Goal: Task Accomplishment & Management: Manage account settings

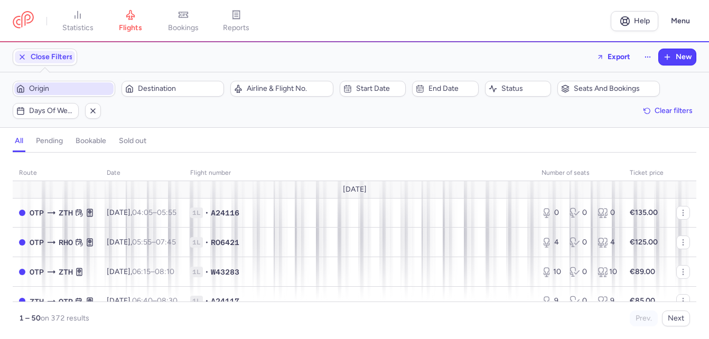
click at [81, 91] on span "Origin" at bounding box center [70, 89] width 82 height 8
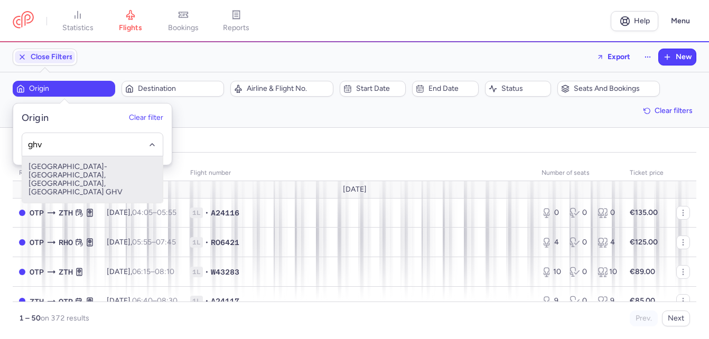
click at [71, 173] on span "[GEOGRAPHIC_DATA]-[GEOGRAPHIC_DATA], [GEOGRAPHIC_DATA], [GEOGRAPHIC_DATA] GHV" at bounding box center [92, 179] width 141 height 47
type input "ghv"
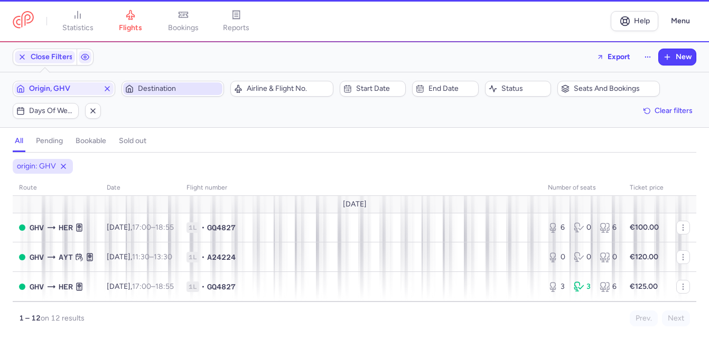
click at [148, 84] on span "Destination" at bounding box center [172, 88] width 99 height 13
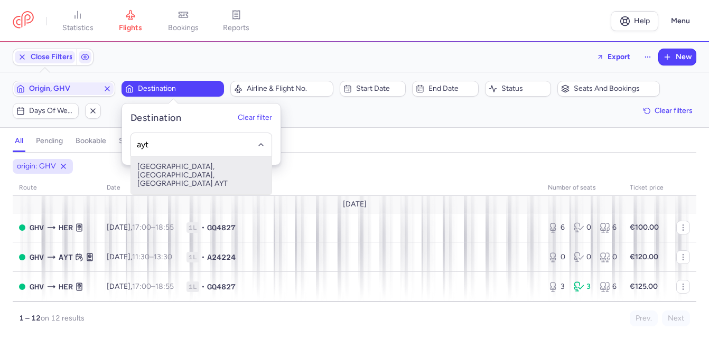
click at [165, 168] on span "[GEOGRAPHIC_DATA], [GEOGRAPHIC_DATA], [GEOGRAPHIC_DATA] AYT" at bounding box center [201, 175] width 141 height 38
type input "ayt"
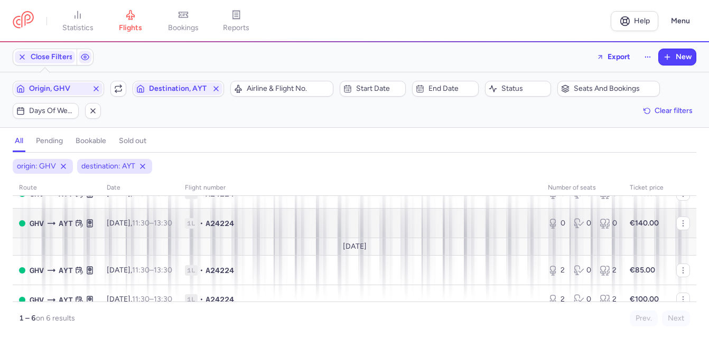
scroll to position [53, 0]
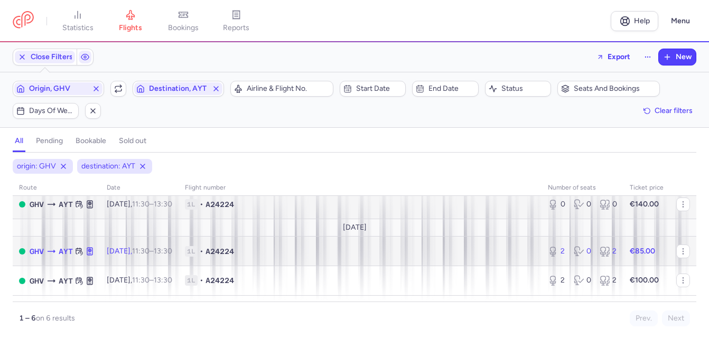
click at [150, 251] on time "11:30" at bounding box center [140, 251] width 17 height 9
select select "days"
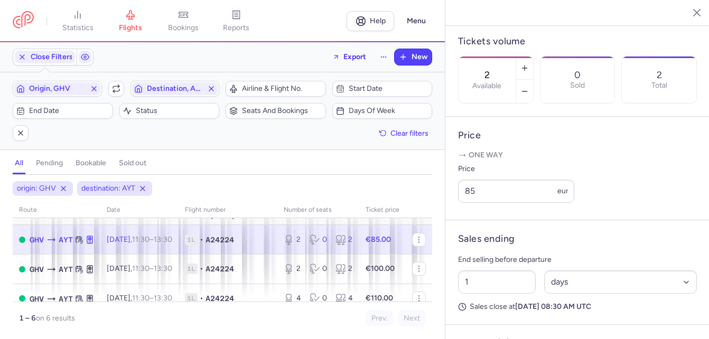
scroll to position [106, 0]
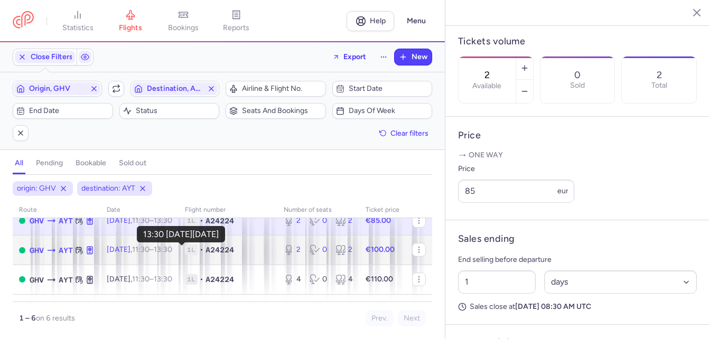
click at [172, 253] on time "13:30 +0" at bounding box center [163, 249] width 18 height 9
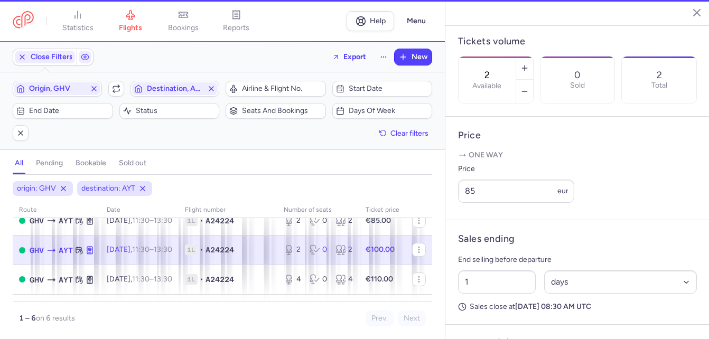
type input "60"
select select "hours"
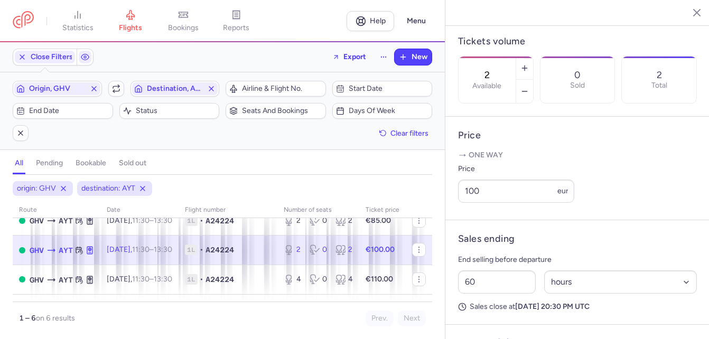
click at [150, 247] on time "11:30" at bounding box center [140, 249] width 17 height 9
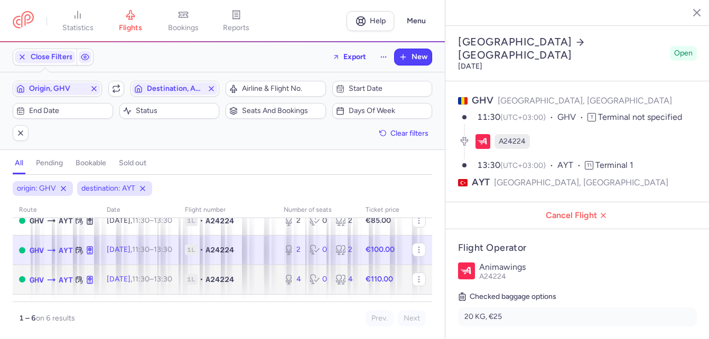
click at [150, 276] on span "[DATE] 11:30 – 13:30 +0" at bounding box center [140, 279] width 66 height 9
type input "4"
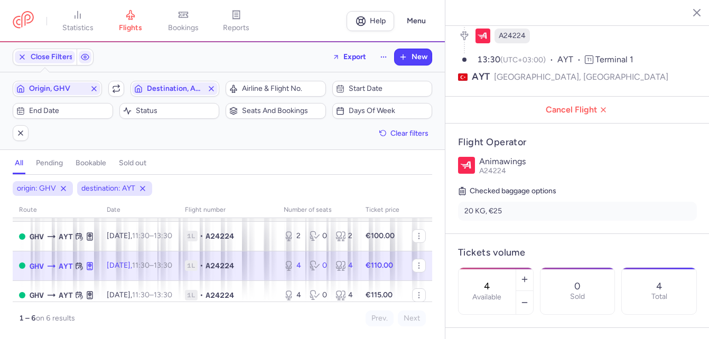
scroll to position [127, 0]
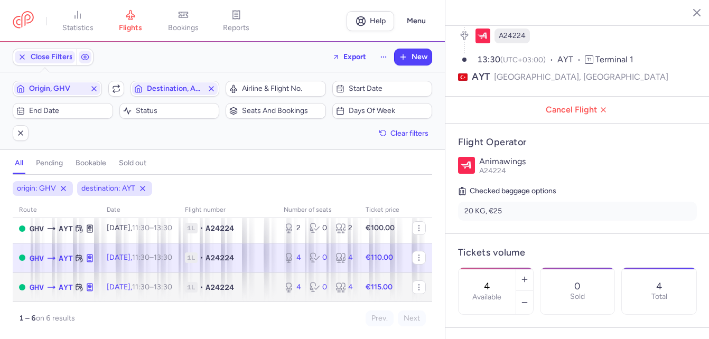
click at [148, 288] on span "[DATE] 11:30 – 13:30 +0" at bounding box center [140, 287] width 66 height 9
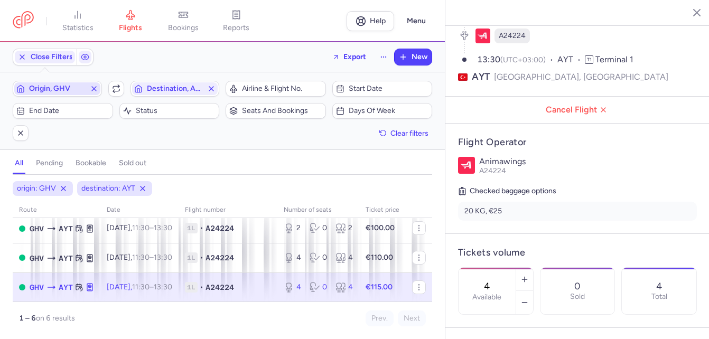
click at [91, 90] on icon "button" at bounding box center [94, 89] width 8 height 8
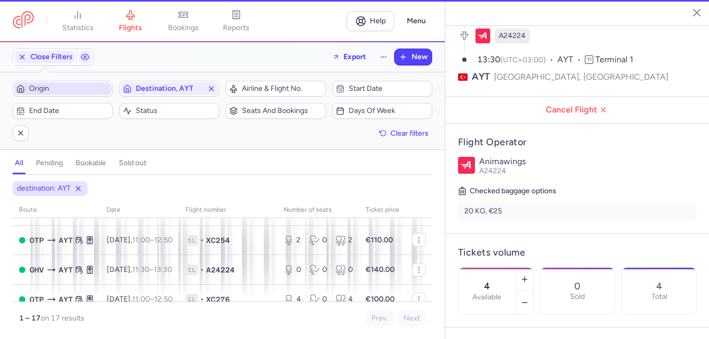
click at [68, 87] on span "Origin" at bounding box center [69, 89] width 80 height 8
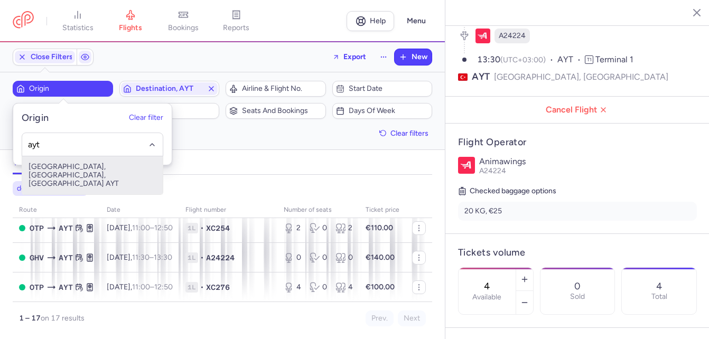
click at [66, 169] on span "[GEOGRAPHIC_DATA], [GEOGRAPHIC_DATA], [GEOGRAPHIC_DATA] AYT" at bounding box center [92, 175] width 141 height 38
type input "ayt"
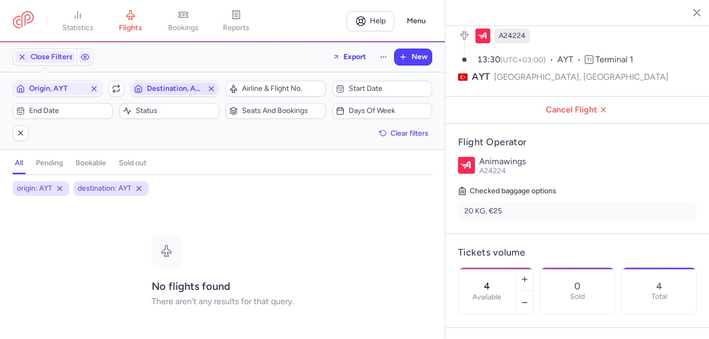
click at [212, 89] on icon "button" at bounding box center [211, 89] width 8 height 8
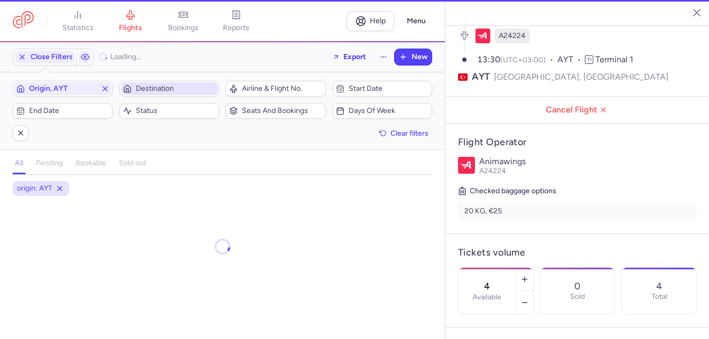
click at [178, 89] on span "Destination" at bounding box center [176, 89] width 80 height 8
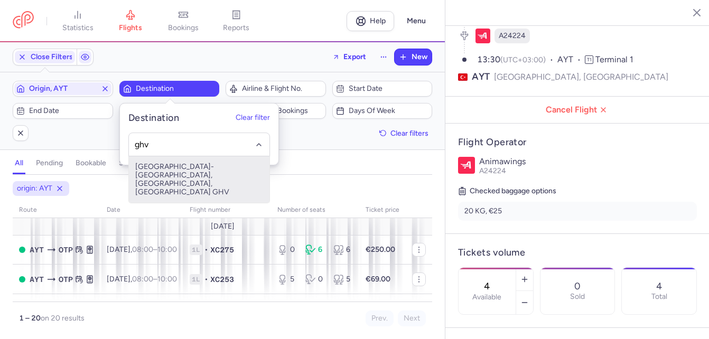
click at [180, 166] on span "[GEOGRAPHIC_DATA]-[GEOGRAPHIC_DATA], [GEOGRAPHIC_DATA], [GEOGRAPHIC_DATA] GHV" at bounding box center [199, 179] width 141 height 47
type input "ghv"
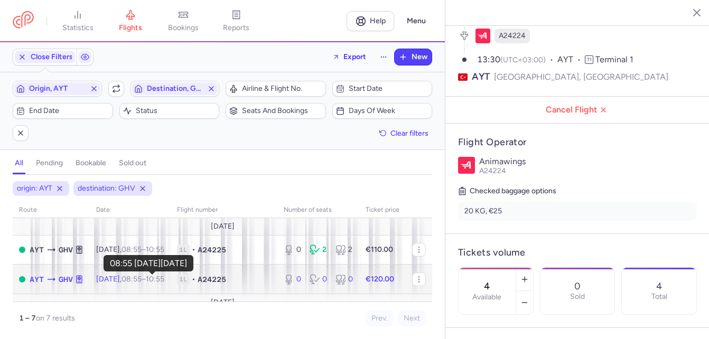
click at [142, 275] on time "08:55" at bounding box center [132, 279] width 20 height 9
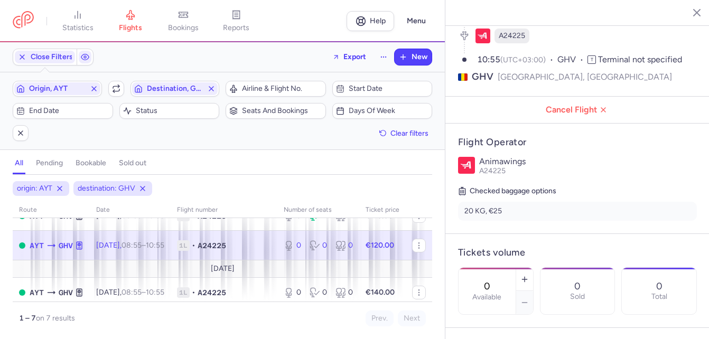
scroll to position [53, 0]
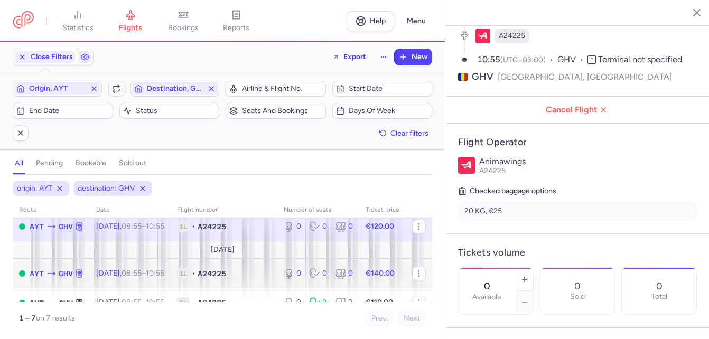
click at [142, 273] on time "08:55" at bounding box center [132, 273] width 20 height 9
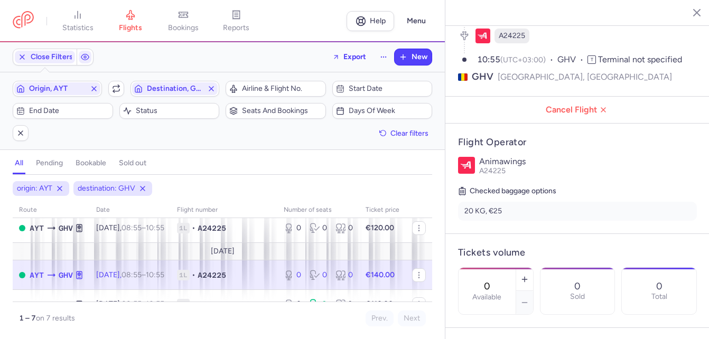
scroll to position [104, 0]
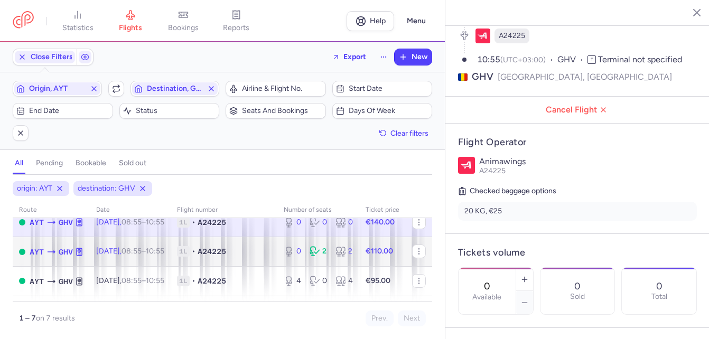
click at [142, 254] on time "08:55" at bounding box center [132, 251] width 20 height 9
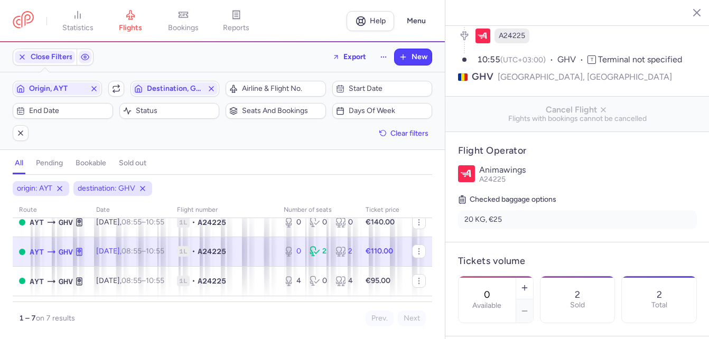
scroll to position [157, 0]
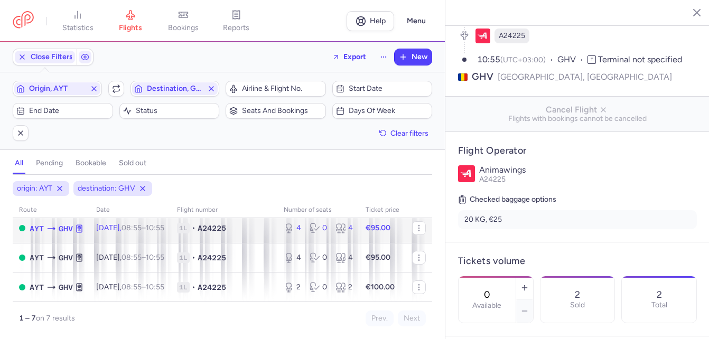
click at [140, 230] on time "08:55" at bounding box center [132, 228] width 20 height 9
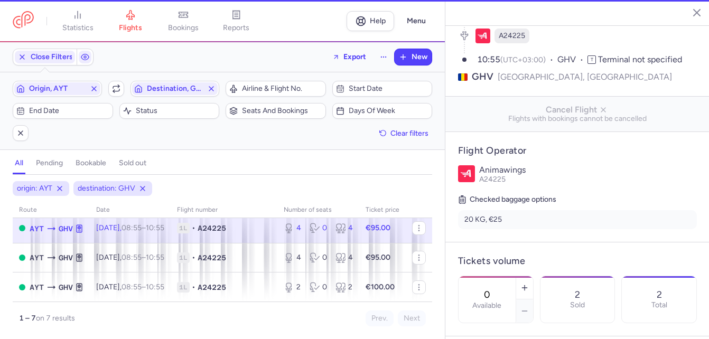
type input "4"
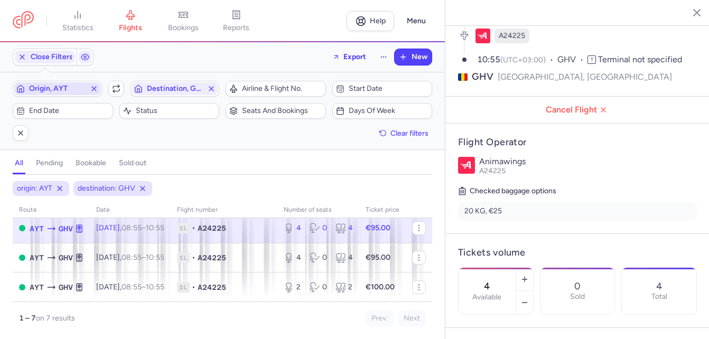
drag, startPoint x: 94, startPoint y: 85, endPoint x: 79, endPoint y: 88, distance: 15.7
click at [94, 85] on icon "button" at bounding box center [94, 89] width 8 height 8
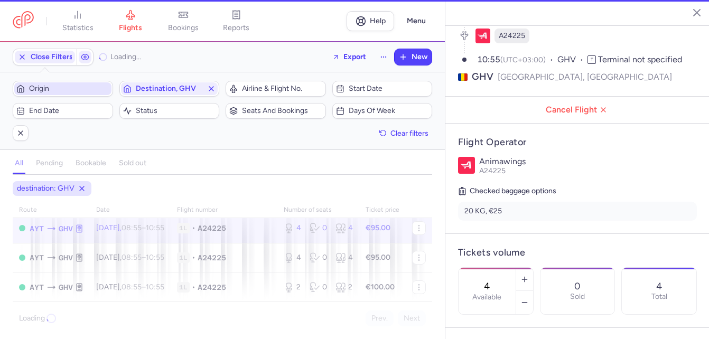
click at [66, 90] on span "Origin" at bounding box center [69, 89] width 80 height 8
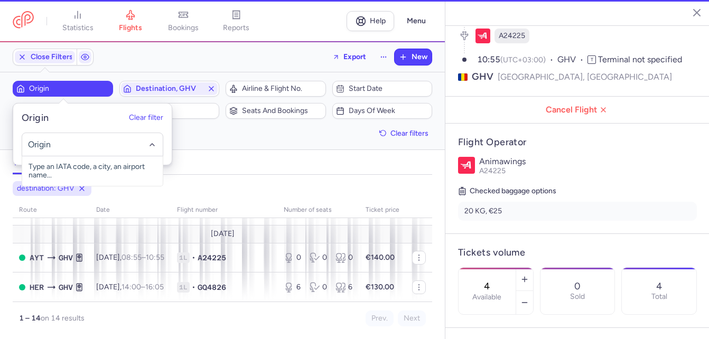
scroll to position [169, 0]
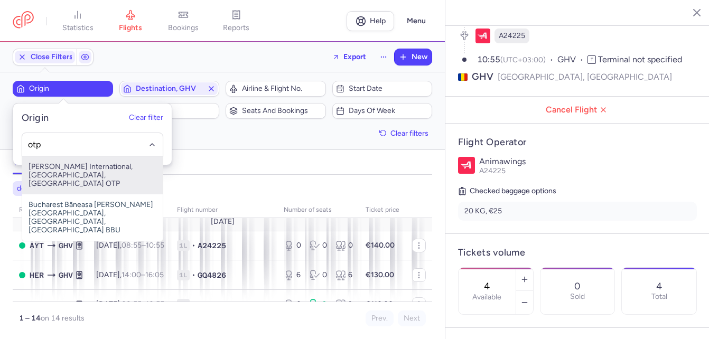
click at [73, 167] on span "[PERSON_NAME] International, [GEOGRAPHIC_DATA], [GEOGRAPHIC_DATA] OTP" at bounding box center [92, 175] width 141 height 38
type input "otp"
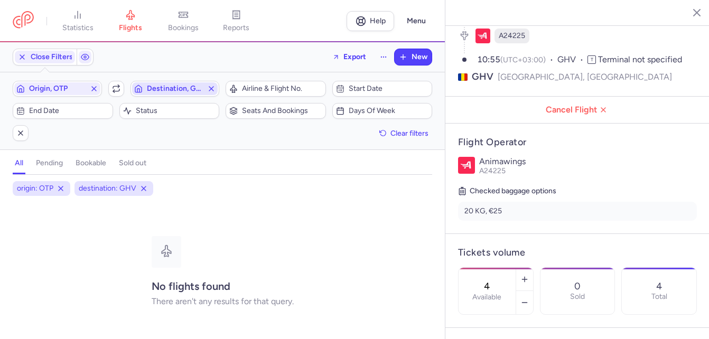
click at [212, 86] on icon "button" at bounding box center [211, 89] width 8 height 8
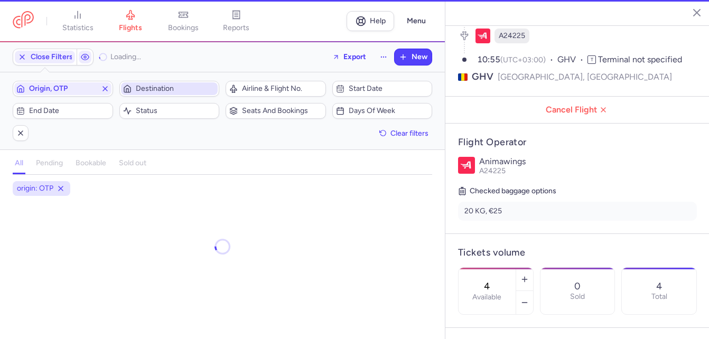
click at [182, 89] on span "Destination" at bounding box center [176, 89] width 80 height 8
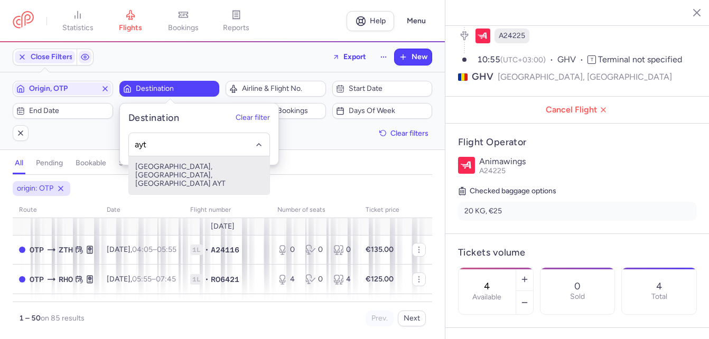
click at [173, 165] on span "[GEOGRAPHIC_DATA], [GEOGRAPHIC_DATA], [GEOGRAPHIC_DATA] AYT" at bounding box center [199, 175] width 141 height 38
type input "ayt"
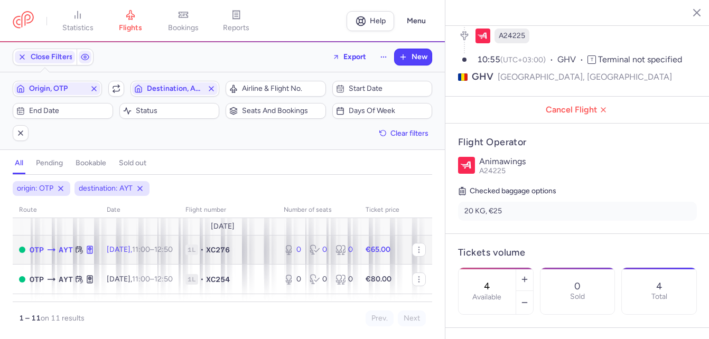
click at [259, 249] on span "1L • XC276" at bounding box center [229, 250] width 86 height 11
type input "0"
type input "1"
select select "days"
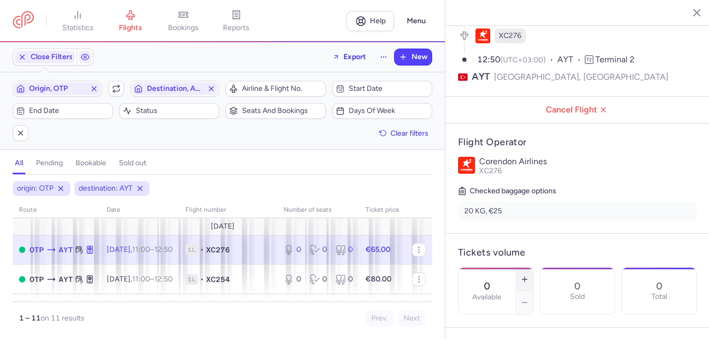
click at [505, 275] on icon "button" at bounding box center [525, 279] width 8 height 8
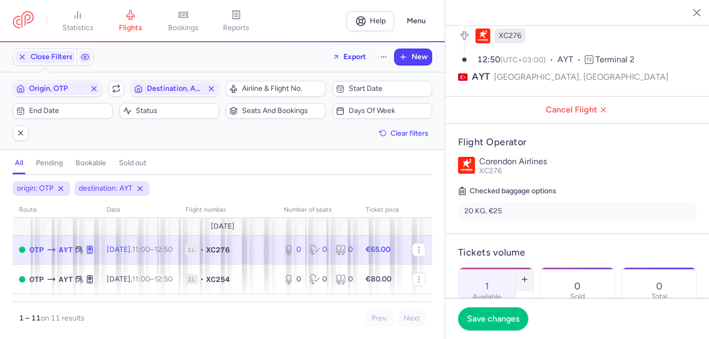
click at [505, 275] on icon "button" at bounding box center [525, 279] width 8 height 8
click at [495, 319] on span "Save changes" at bounding box center [493, 319] width 52 height 10
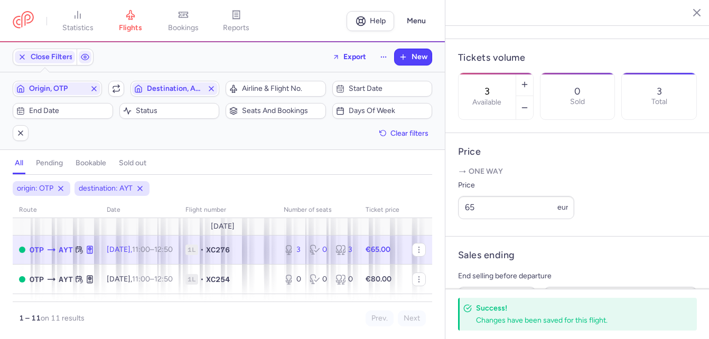
scroll to position [317, 0]
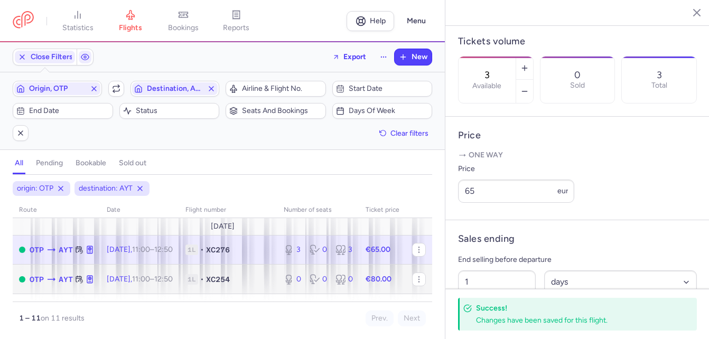
click at [150, 275] on time "11:00" at bounding box center [141, 279] width 18 height 9
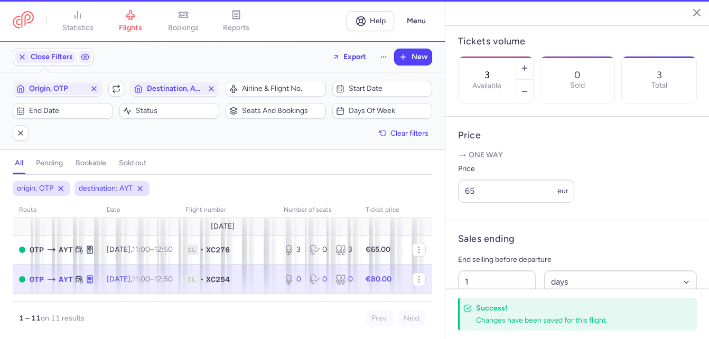
type input "0"
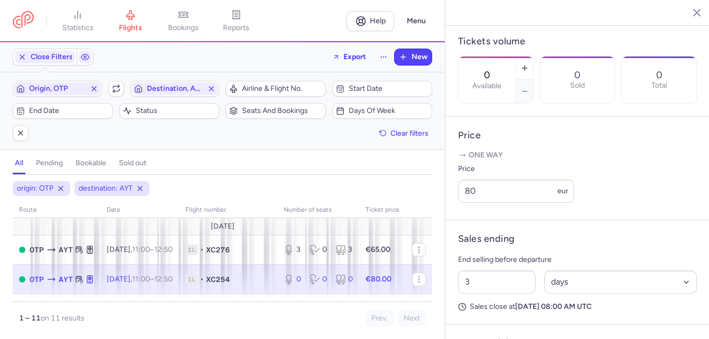
scroll to position [53, 0]
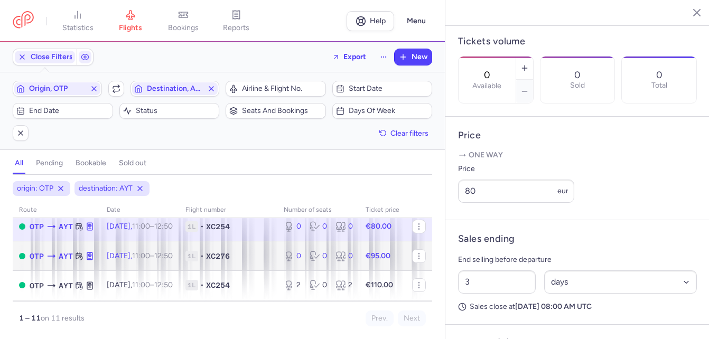
click at [150, 253] on time "11:00" at bounding box center [141, 256] width 18 height 9
type input "1"
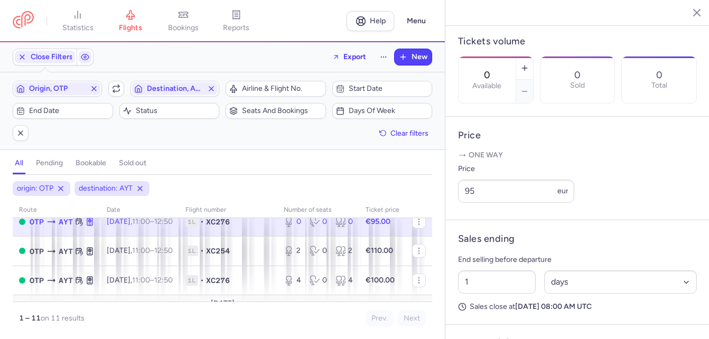
scroll to position [106, 0]
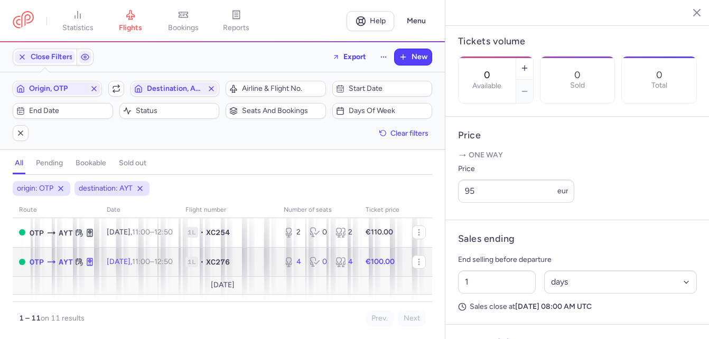
click at [150, 258] on time "11:00" at bounding box center [141, 261] width 18 height 9
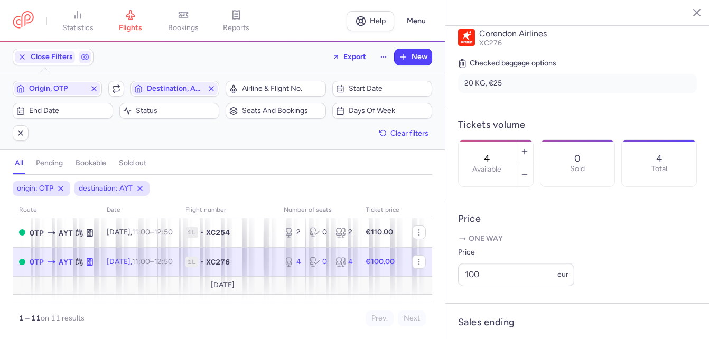
scroll to position [211, 0]
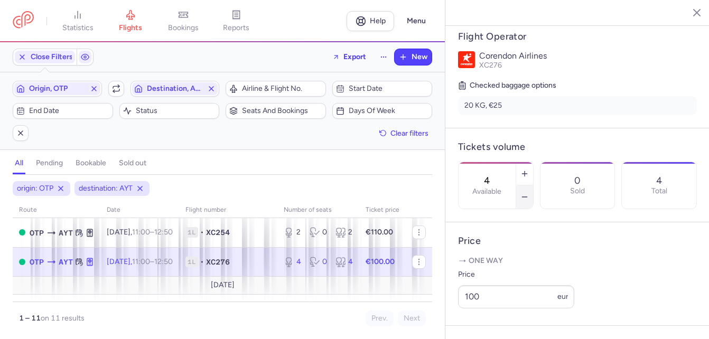
click at [505, 197] on line "button" at bounding box center [524, 197] width 5 height 0
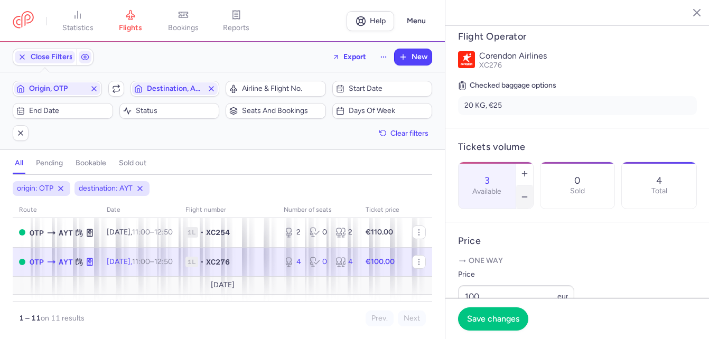
click at [505, 197] on line "button" at bounding box center [524, 197] width 5 height 0
click at [501, 317] on span "Save changes" at bounding box center [493, 319] width 52 height 10
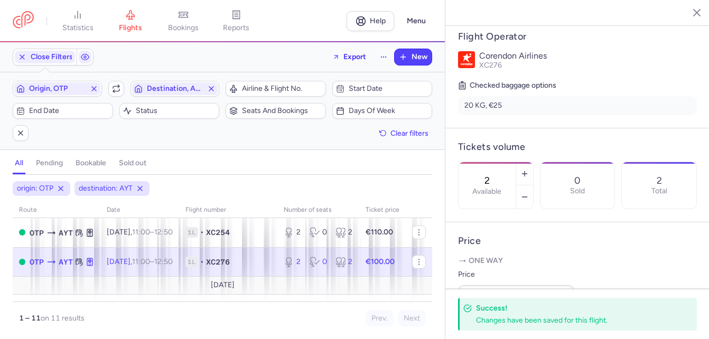
scroll to position [159, 0]
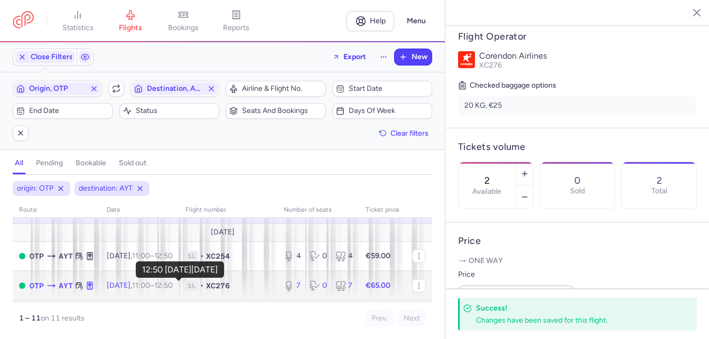
click at [173, 284] on time "12:50 +0" at bounding box center [163, 285] width 18 height 9
type input "7"
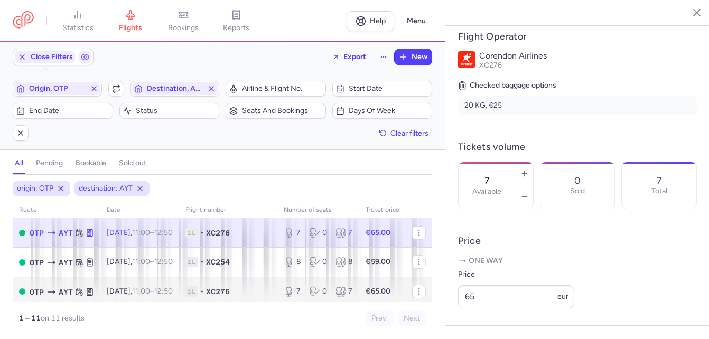
scroll to position [264, 0]
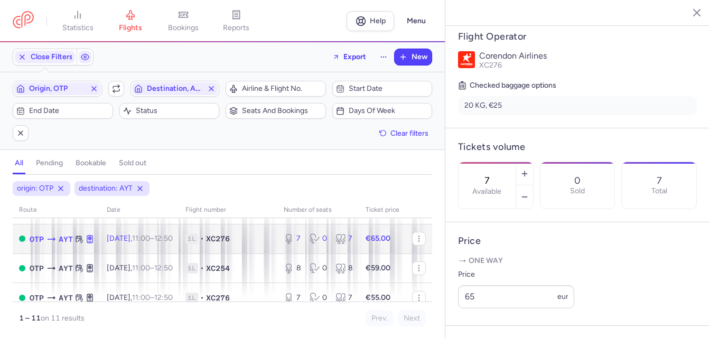
click at [169, 240] on span "11:00 – 12:50 +0" at bounding box center [152, 238] width 41 height 9
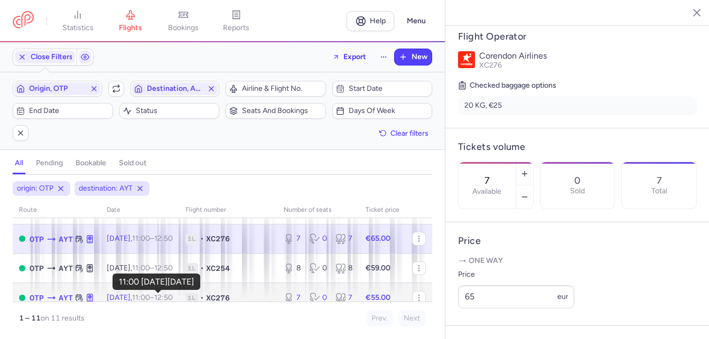
click at [150, 294] on time "11:00" at bounding box center [141, 297] width 18 height 9
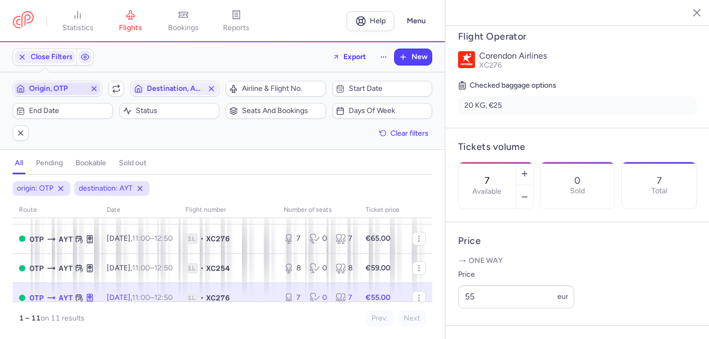
click at [93, 87] on icon "button" at bounding box center [94, 89] width 8 height 8
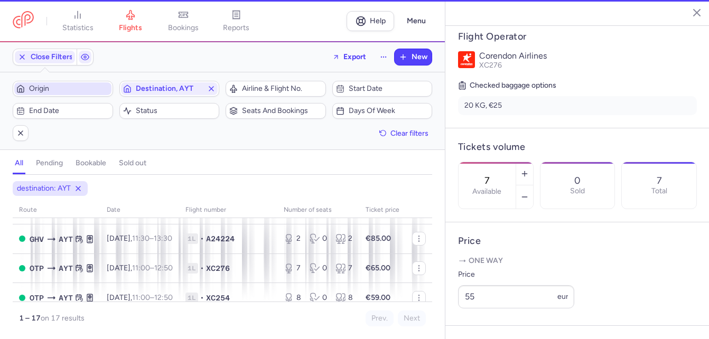
click at [63, 88] on span "Origin" at bounding box center [69, 89] width 80 height 8
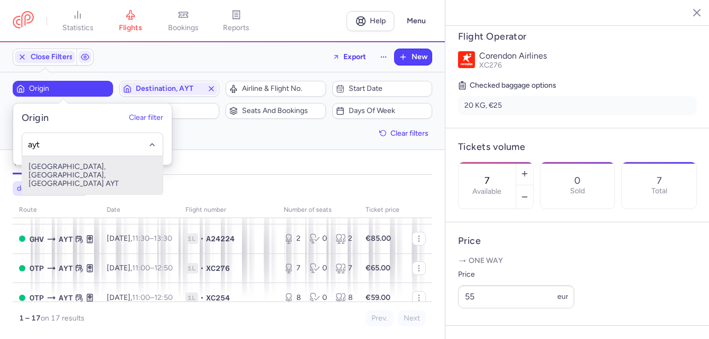
click at [71, 165] on span "[GEOGRAPHIC_DATA], [GEOGRAPHIC_DATA], [GEOGRAPHIC_DATA] AYT" at bounding box center [92, 175] width 141 height 38
type input "ayt"
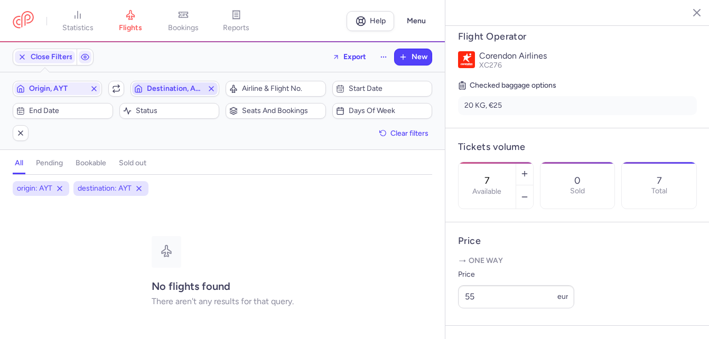
click at [211, 88] on line "button" at bounding box center [211, 89] width 4 height 4
click at [192, 87] on span "Destination, AYT" at bounding box center [175, 89] width 57 height 8
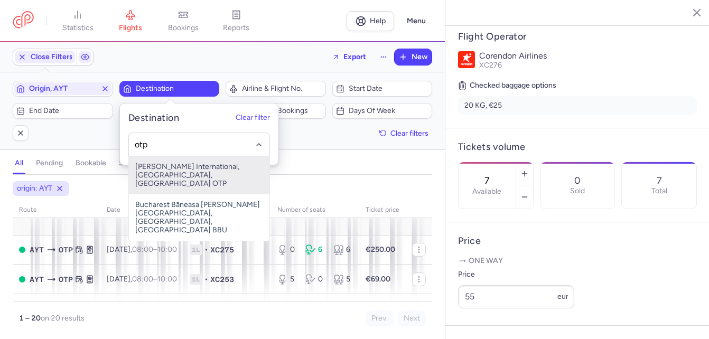
click at [155, 169] on span "[PERSON_NAME] International, [GEOGRAPHIC_DATA], [GEOGRAPHIC_DATA] OTP" at bounding box center [199, 175] width 141 height 38
type input "otp"
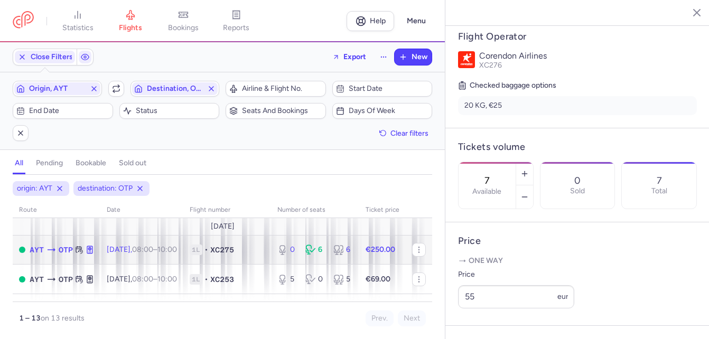
click at [234, 245] on span "XC275" at bounding box center [222, 250] width 24 height 11
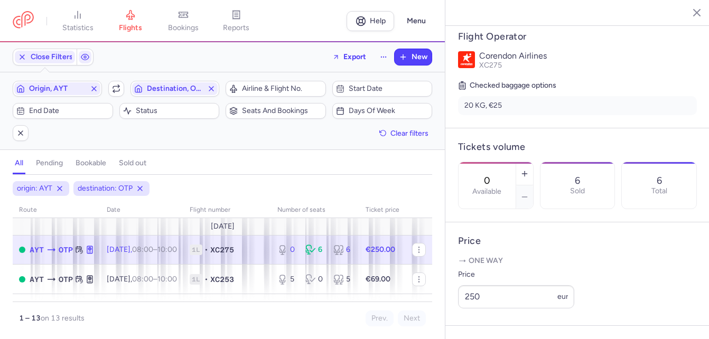
scroll to position [53, 0]
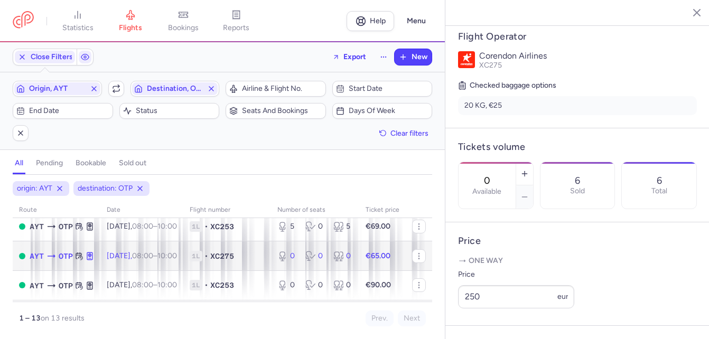
click at [234, 257] on span "XC275" at bounding box center [222, 256] width 24 height 11
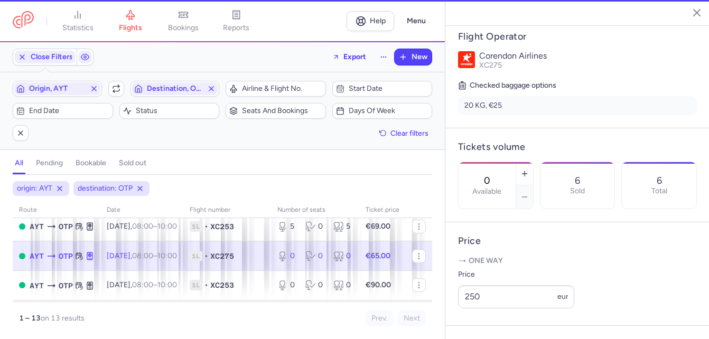
scroll to position [211, 0]
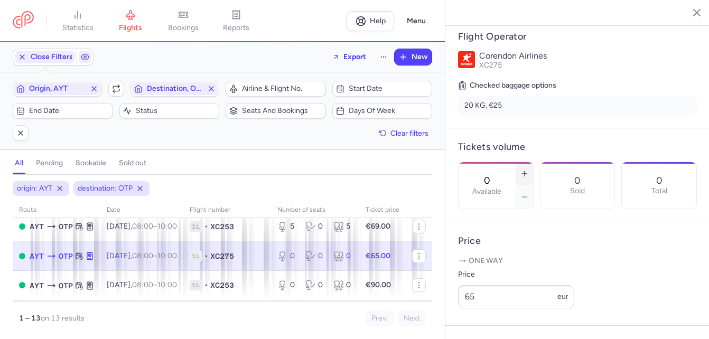
click at [505, 171] on line "button" at bounding box center [525, 173] width 0 height 5
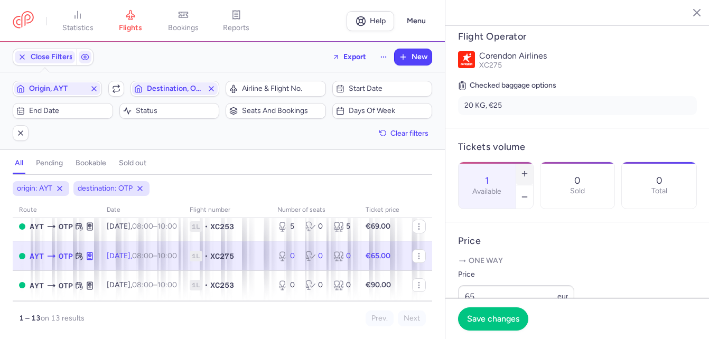
click at [505, 171] on line "button" at bounding box center [525, 173] width 0 height 5
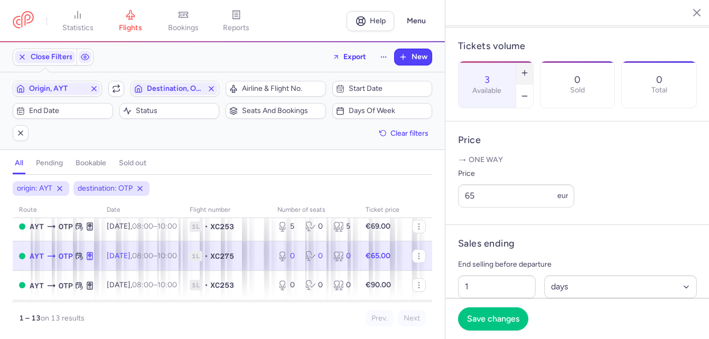
scroll to position [317, 0]
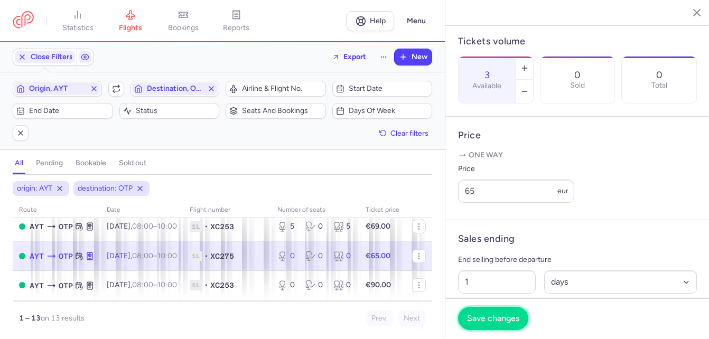
click at [484, 318] on span "Save changes" at bounding box center [493, 319] width 52 height 10
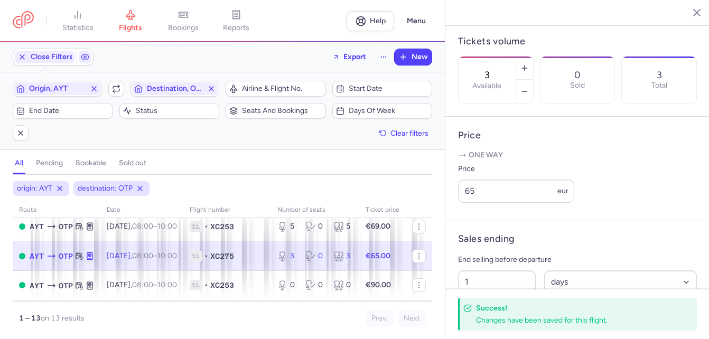
scroll to position [106, 0]
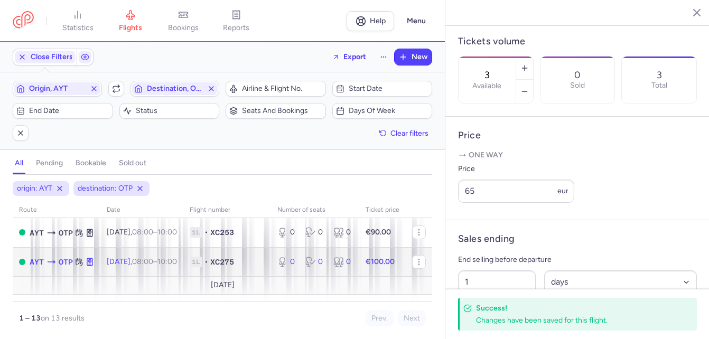
click at [153, 258] on time "08:00" at bounding box center [142, 261] width 21 height 9
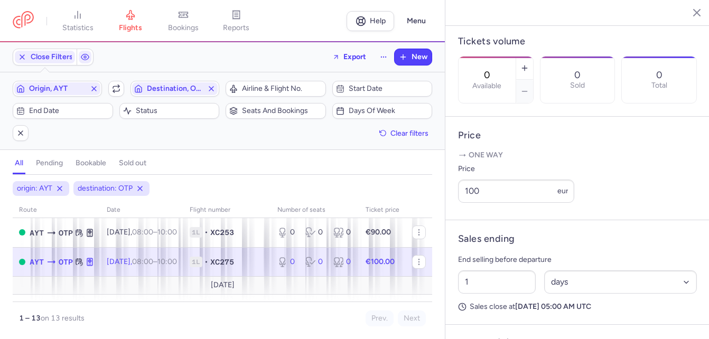
scroll to position [159, 0]
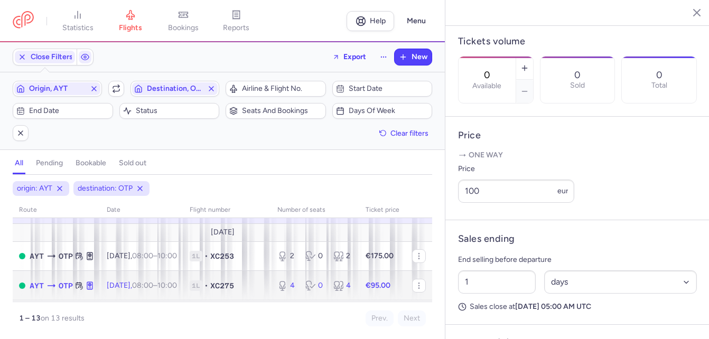
click at [153, 280] on td "[DATE] 08:00 – 10:00 +0" at bounding box center [141, 286] width 83 height 30
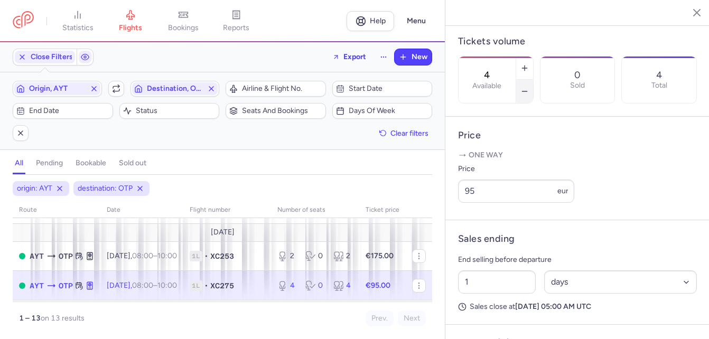
click at [505, 87] on icon "button" at bounding box center [525, 91] width 8 height 8
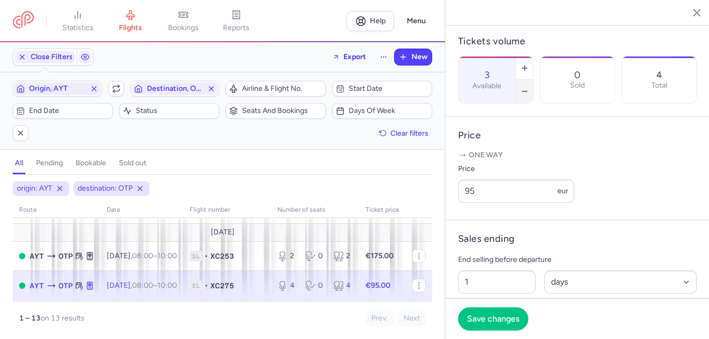
click at [505, 87] on icon "button" at bounding box center [525, 91] width 8 height 8
click at [496, 319] on span "Save changes" at bounding box center [493, 319] width 52 height 10
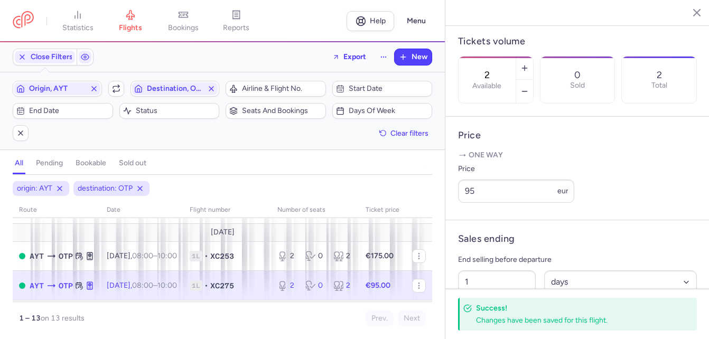
scroll to position [211, 0]
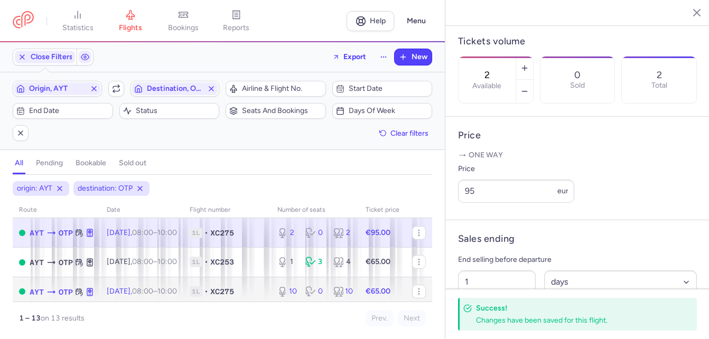
click at [234, 288] on span "XC275" at bounding box center [222, 291] width 24 height 11
type input "10"
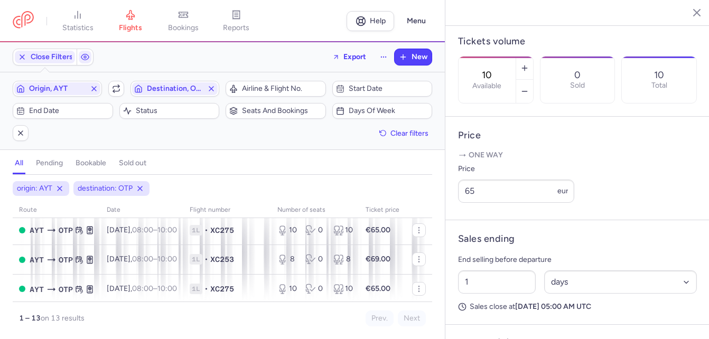
scroll to position [334, 0]
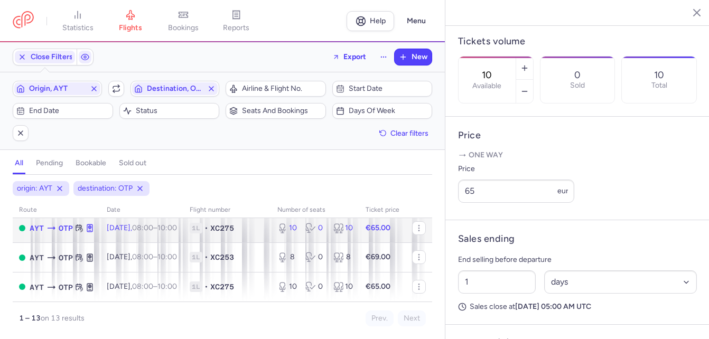
click at [210, 227] on td "1L • XC275" at bounding box center [227, 229] width 88 height 30
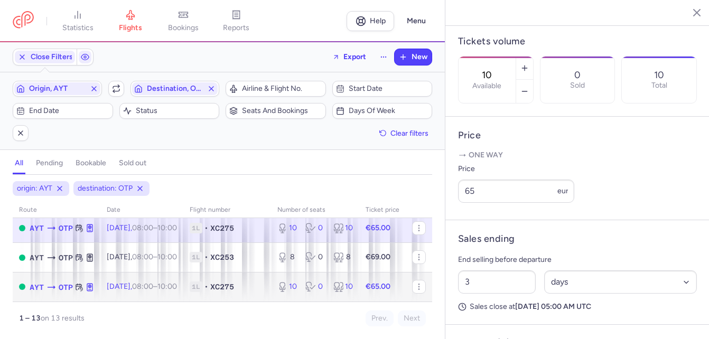
click at [183, 287] on td "[DATE] 08:00 – 10:00 +0" at bounding box center [141, 286] width 83 height 29
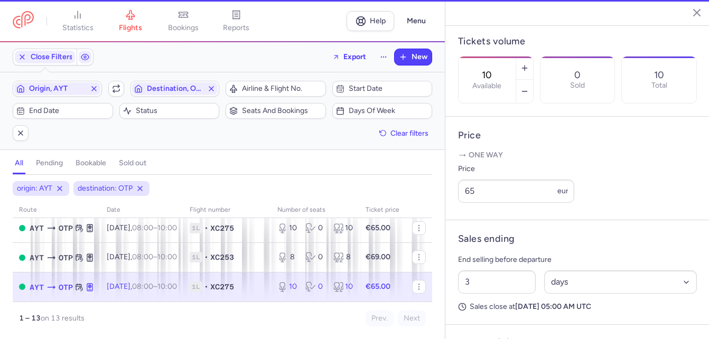
type input "1"
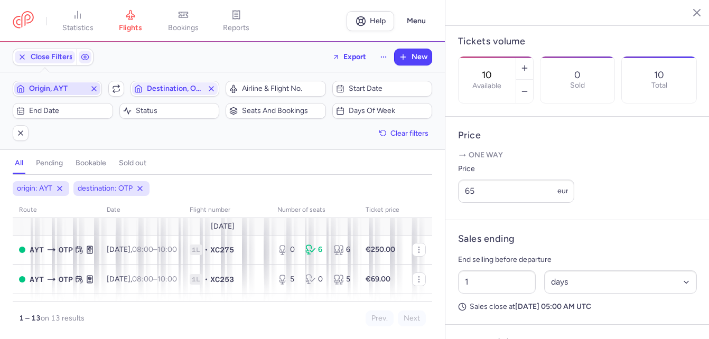
click at [96, 89] on icon "button" at bounding box center [94, 89] width 8 height 8
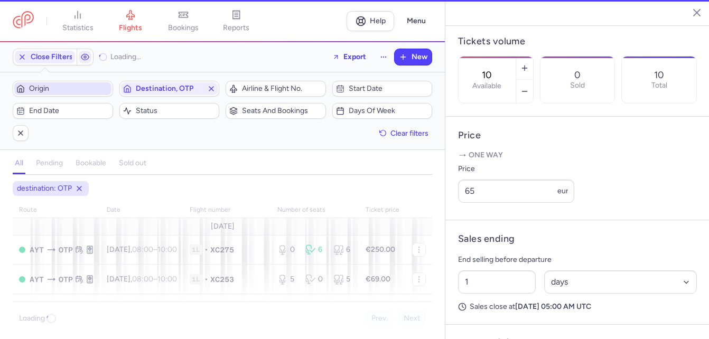
click at [81, 90] on span "Origin" at bounding box center [69, 89] width 80 height 8
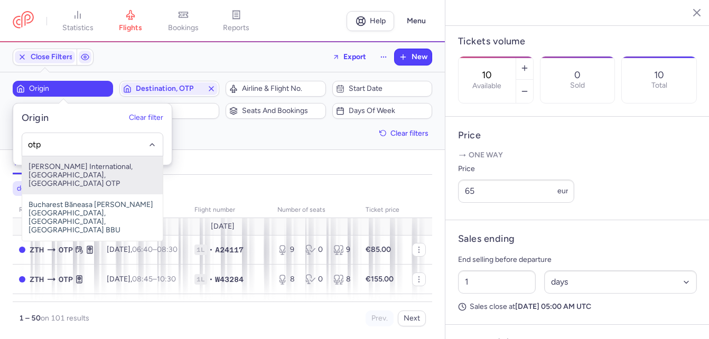
click at [70, 170] on span "[PERSON_NAME] International, [GEOGRAPHIC_DATA], [GEOGRAPHIC_DATA] OTP" at bounding box center [92, 175] width 141 height 38
type input "otp"
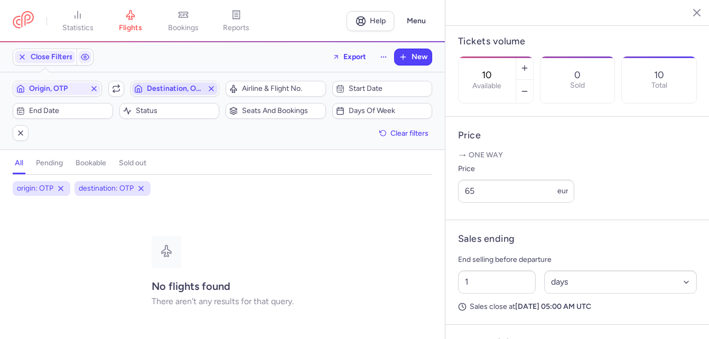
click at [211, 90] on icon "button" at bounding box center [211, 89] width 8 height 8
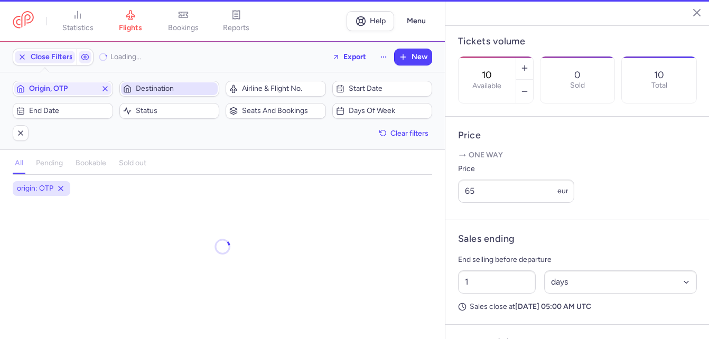
click at [180, 92] on span "Destination" at bounding box center [176, 89] width 80 height 8
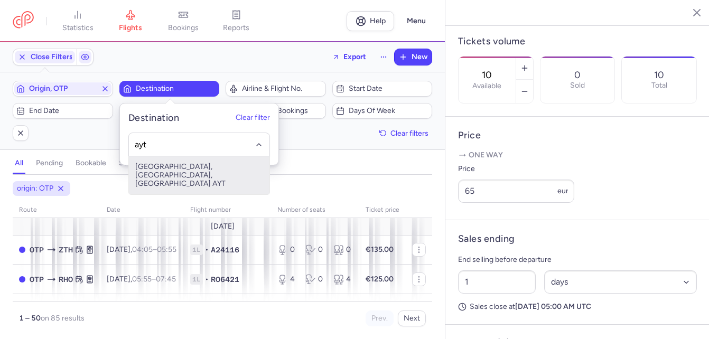
click at [203, 166] on span "[GEOGRAPHIC_DATA], [GEOGRAPHIC_DATA], [GEOGRAPHIC_DATA] AYT" at bounding box center [199, 175] width 141 height 38
type input "ayt"
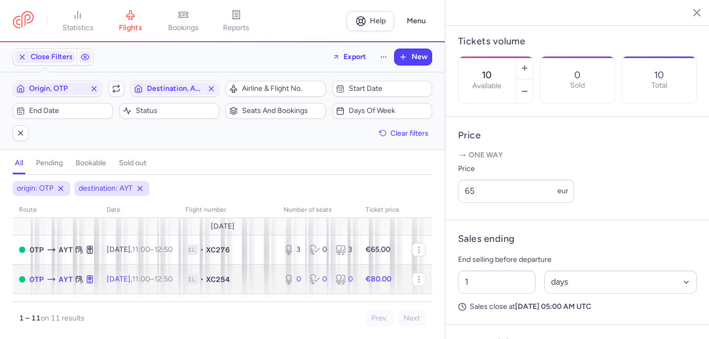
click at [170, 277] on span "11:00 – 12:50 +0" at bounding box center [152, 279] width 41 height 9
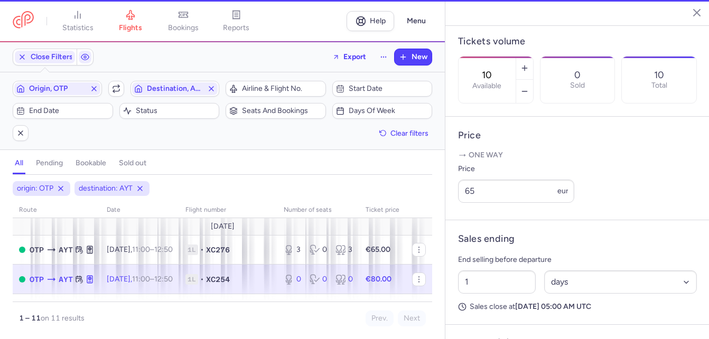
type input "0"
type input "3"
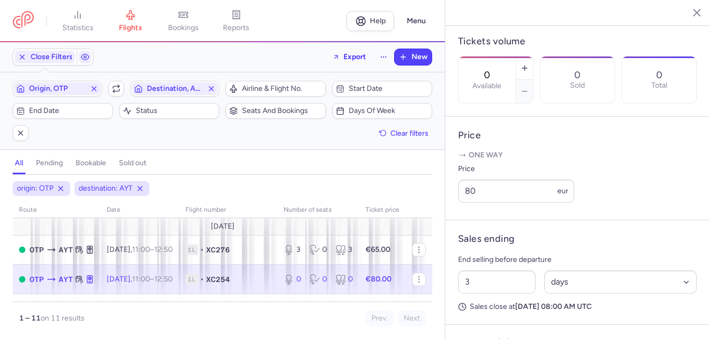
click at [170, 277] on span "11:00 – 12:50 +0" at bounding box center [152, 279] width 41 height 9
click at [505, 64] on icon "button" at bounding box center [525, 68] width 8 height 8
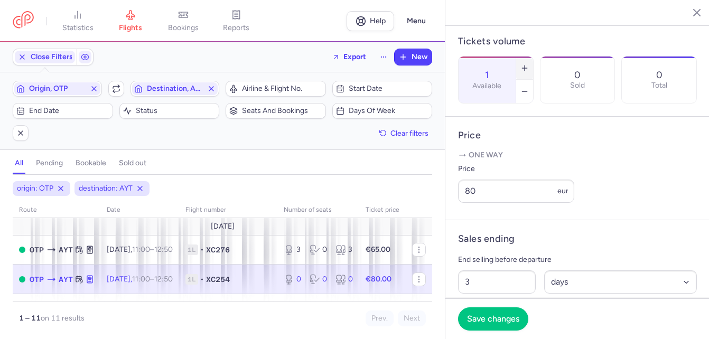
click at [505, 64] on icon "button" at bounding box center [525, 68] width 8 height 8
click at [501, 329] on button "Save changes" at bounding box center [493, 318] width 70 height 23
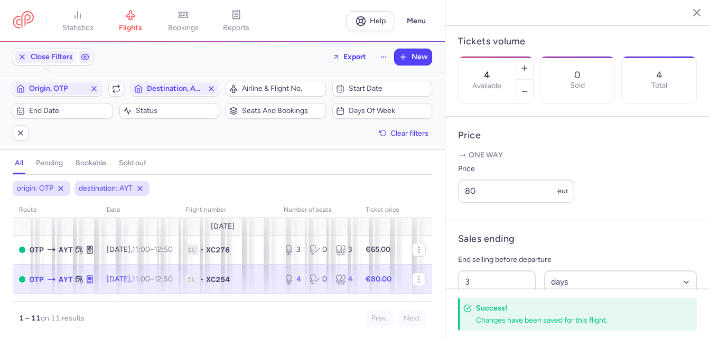
scroll to position [53, 0]
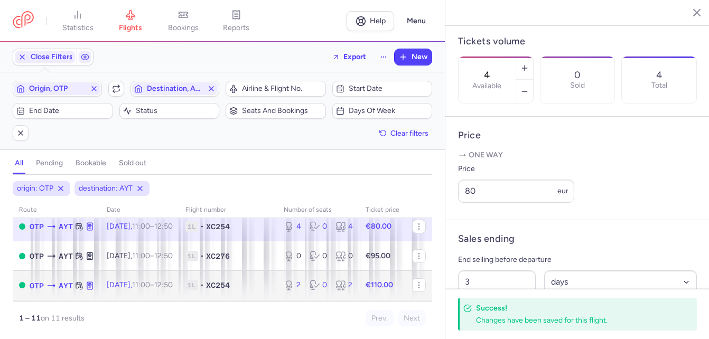
click at [149, 281] on span "[DATE] 11:00 – 12:50 +0" at bounding box center [140, 285] width 66 height 9
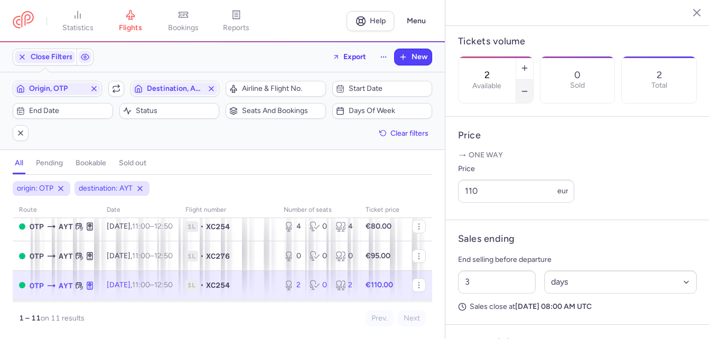
click at [505, 87] on icon "button" at bounding box center [525, 91] width 8 height 8
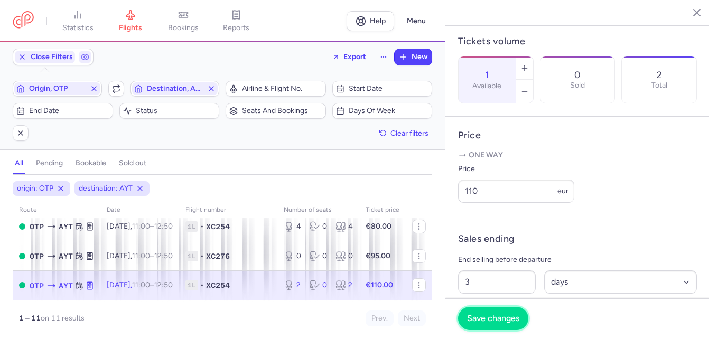
click at [499, 313] on button "Save changes" at bounding box center [493, 318] width 70 height 23
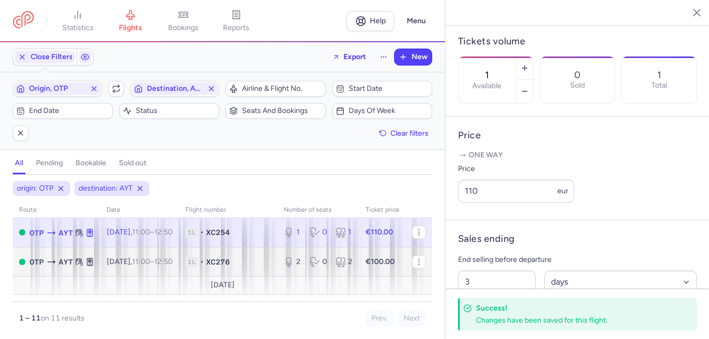
scroll to position [159, 0]
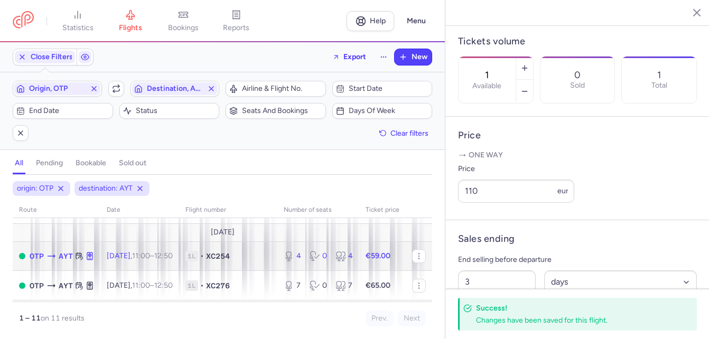
click at [173, 252] on time "12:50 +0" at bounding box center [163, 256] width 18 height 9
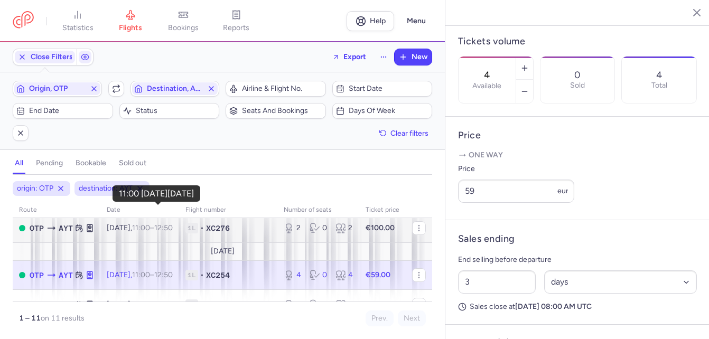
scroll to position [159, 0]
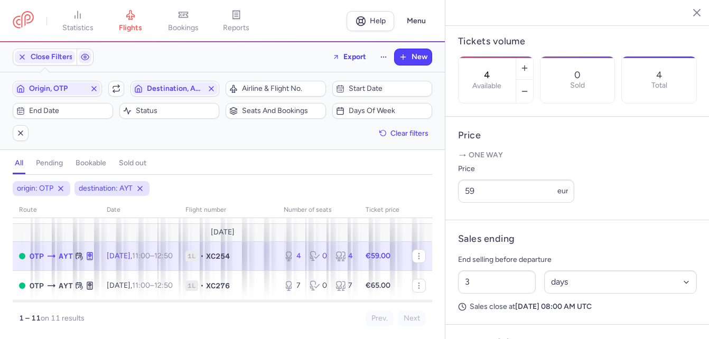
click at [150, 255] on time "11:00" at bounding box center [141, 256] width 18 height 9
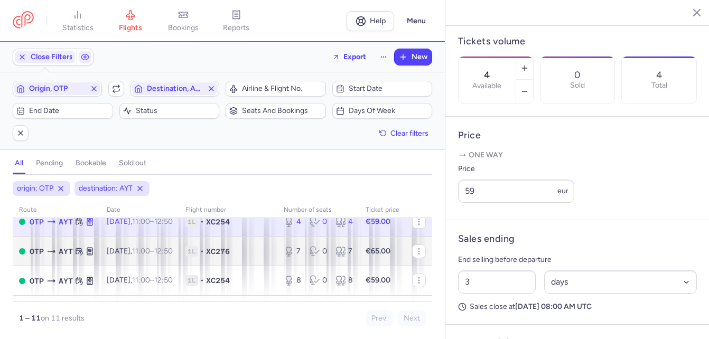
scroll to position [211, 0]
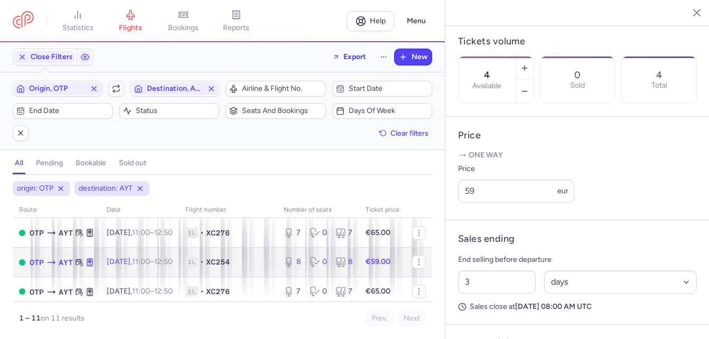
click at [150, 260] on time "11:00" at bounding box center [141, 261] width 18 height 9
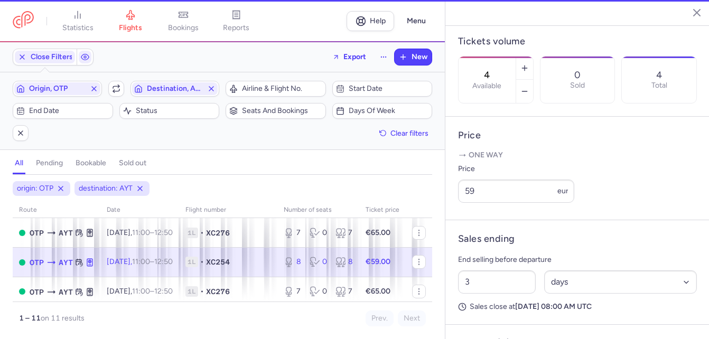
type input "8"
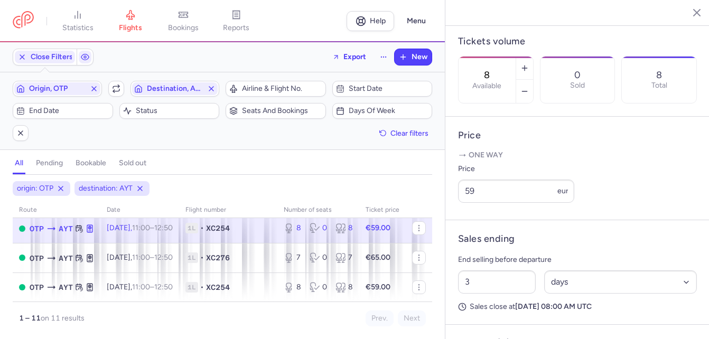
scroll to position [264, 0]
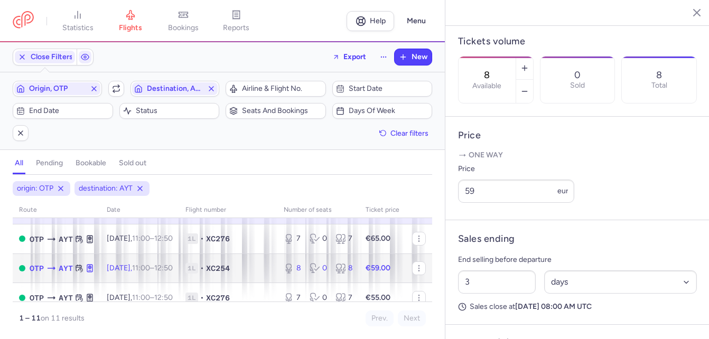
click at [150, 264] on time "11:00" at bounding box center [141, 268] width 18 height 9
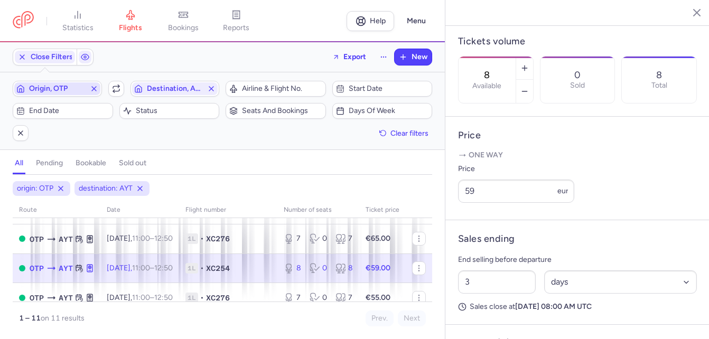
click at [93, 86] on icon "button" at bounding box center [94, 89] width 8 height 8
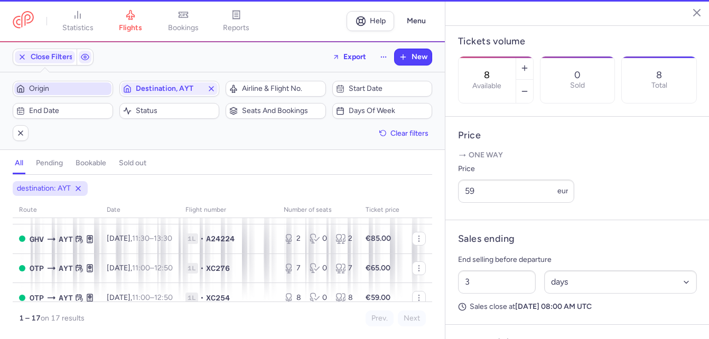
click at [89, 86] on span "Origin" at bounding box center [69, 89] width 80 height 8
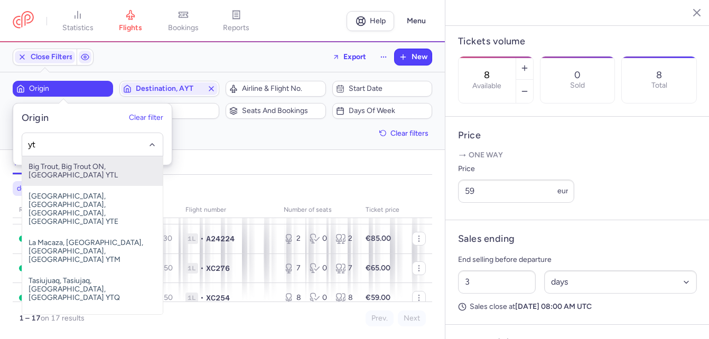
drag, startPoint x: 62, startPoint y: 139, endPoint x: -6, endPoint y: 138, distance: 68.7
click at [0, 0] on html "statistics flights bookings reports Help Menu Close Filters Export New Filters …" at bounding box center [354, 0] width 709 height 0
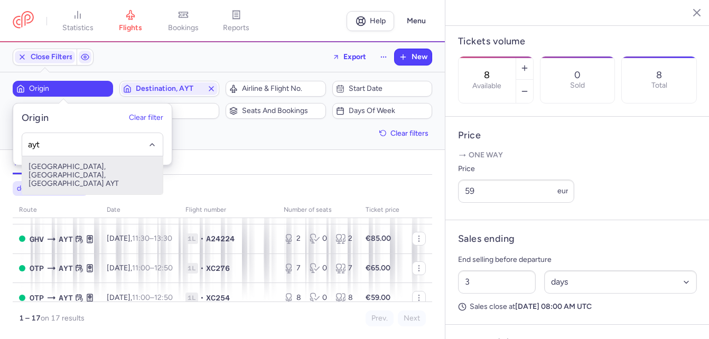
click at [44, 168] on span "[GEOGRAPHIC_DATA], [GEOGRAPHIC_DATA], [GEOGRAPHIC_DATA] AYT" at bounding box center [92, 175] width 141 height 38
type input "ayt"
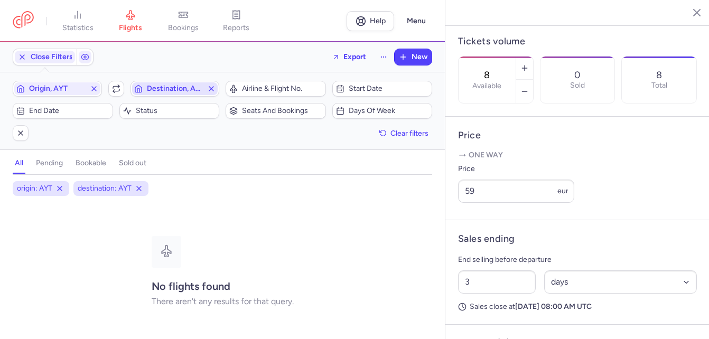
click at [213, 88] on icon "button" at bounding box center [211, 89] width 8 height 8
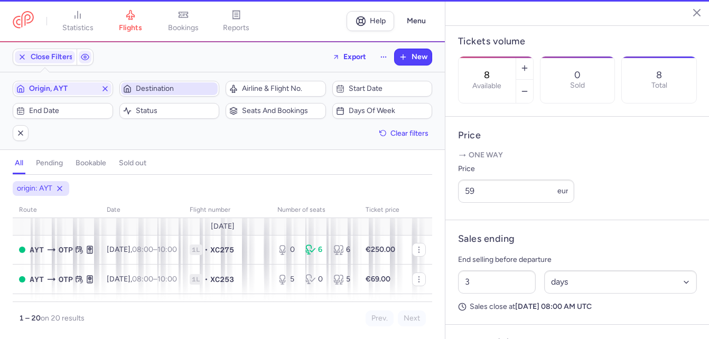
click at [185, 91] on span "Destination" at bounding box center [176, 89] width 80 height 8
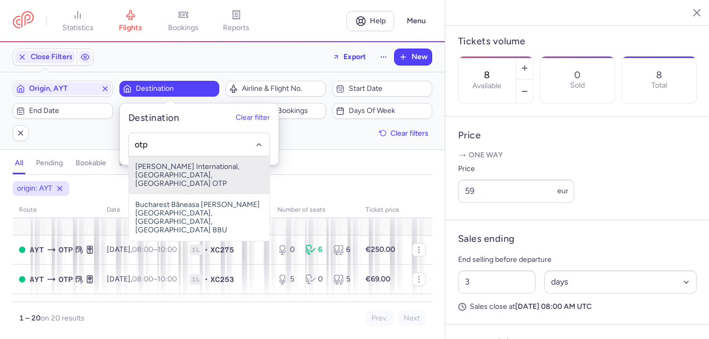
click at [172, 163] on span "[PERSON_NAME] International, [GEOGRAPHIC_DATA], [GEOGRAPHIC_DATA] OTP" at bounding box center [199, 175] width 141 height 38
type input "otp"
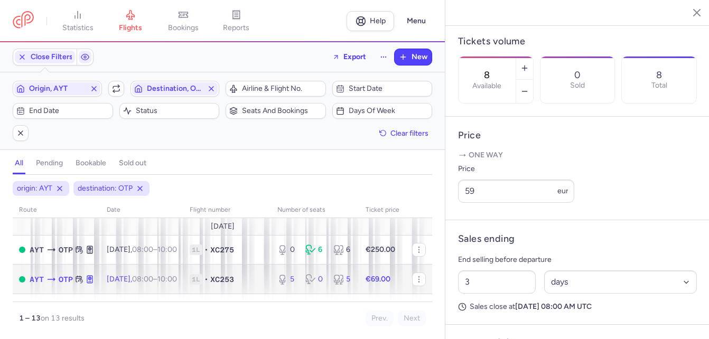
click at [157, 274] on td "[DATE] 08:00 – 10:00 +0" at bounding box center [141, 280] width 83 height 30
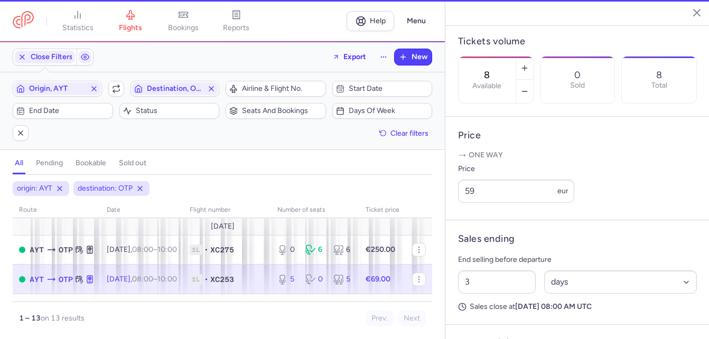
type input "5"
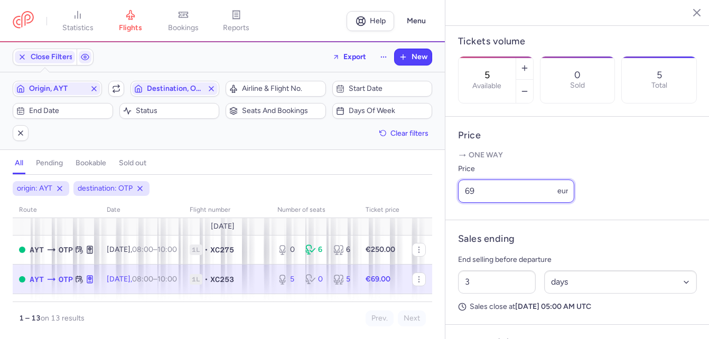
drag, startPoint x: 508, startPoint y: 202, endPoint x: 423, endPoint y: 209, distance: 85.9
click at [423, 209] on div "statistics flights bookings reports Help Menu Close Filters Export New Filters …" at bounding box center [354, 169] width 709 height 339
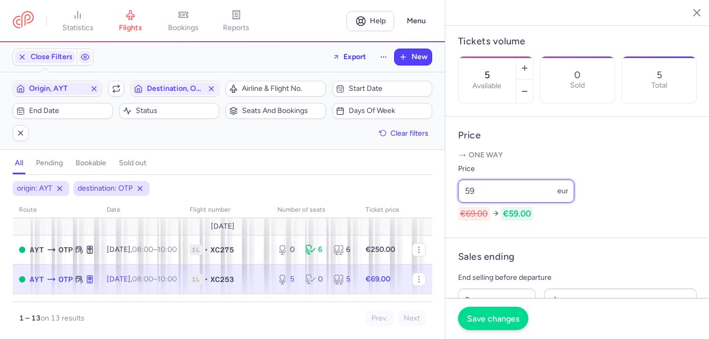
type input "59"
click at [485, 314] on span "Save changes" at bounding box center [493, 319] width 52 height 10
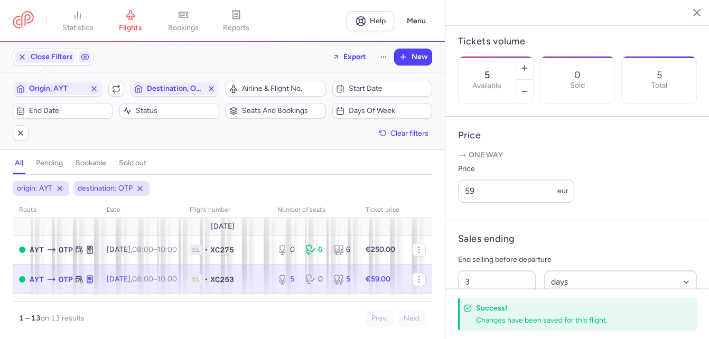
scroll to position [53, 0]
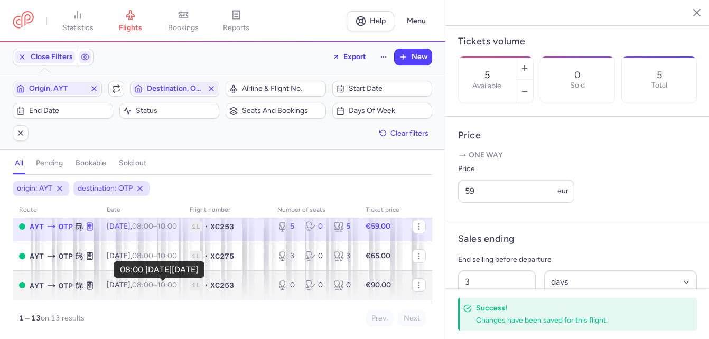
click at [164, 0] on body "statistics flights bookings reports Help Menu Close Filters Export New Filters …" at bounding box center [354, 0] width 709 height 0
click at [153, 285] on time "08:00" at bounding box center [142, 285] width 21 height 9
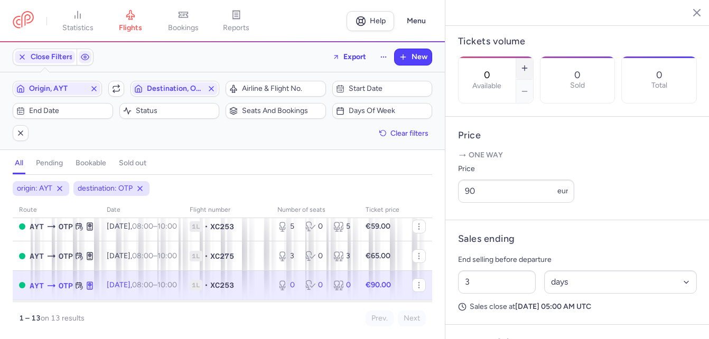
click at [505, 66] on line "button" at bounding box center [525, 68] width 0 height 5
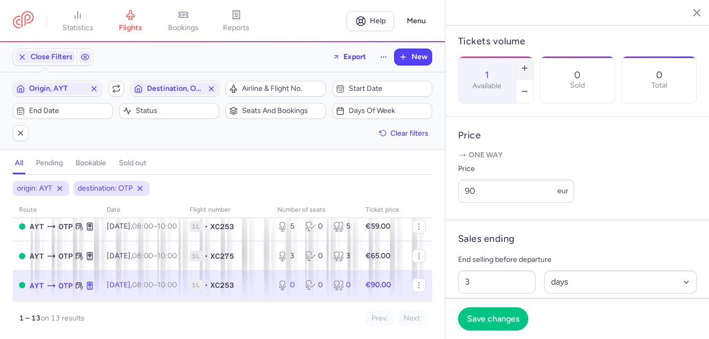
click at [505, 66] on line "button" at bounding box center [525, 68] width 0 height 5
click at [485, 318] on span "Save changes" at bounding box center [493, 319] width 52 height 10
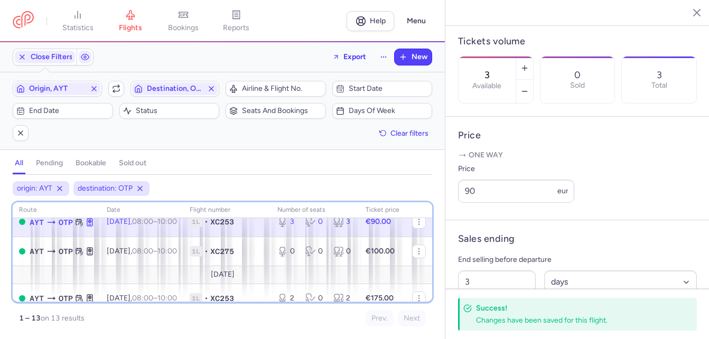
scroll to position [137, 0]
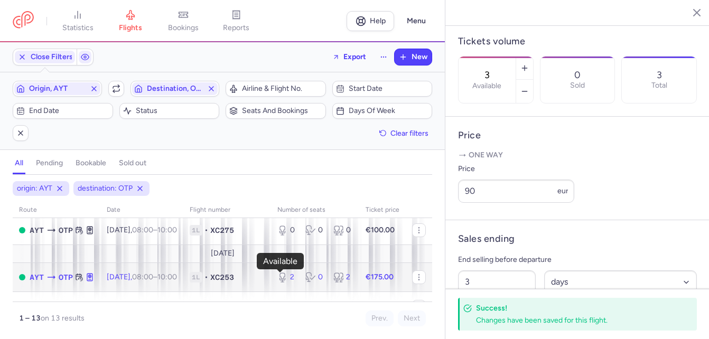
click at [286, 273] on div "2" at bounding box center [287, 277] width 20 height 11
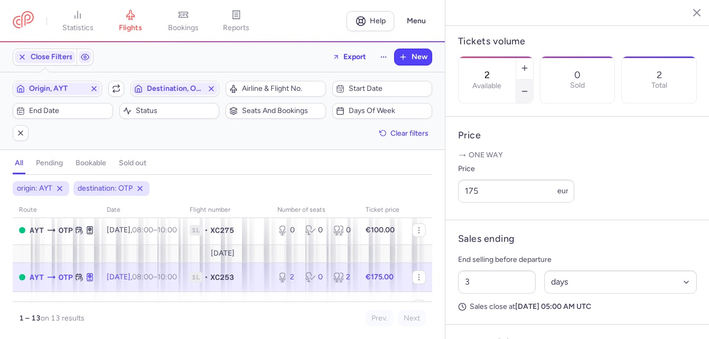
click at [505, 87] on icon "button" at bounding box center [525, 91] width 8 height 8
type input "1"
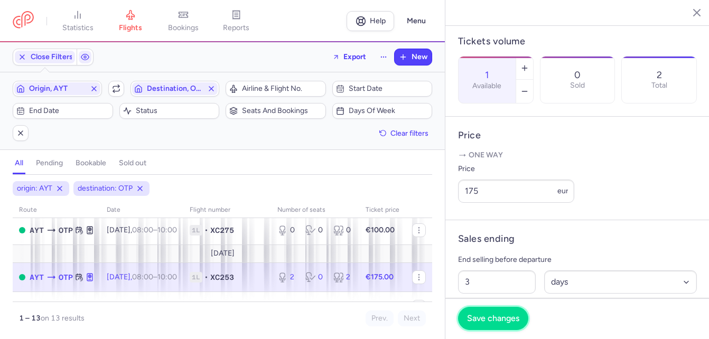
click at [495, 317] on span "Save changes" at bounding box center [493, 319] width 52 height 10
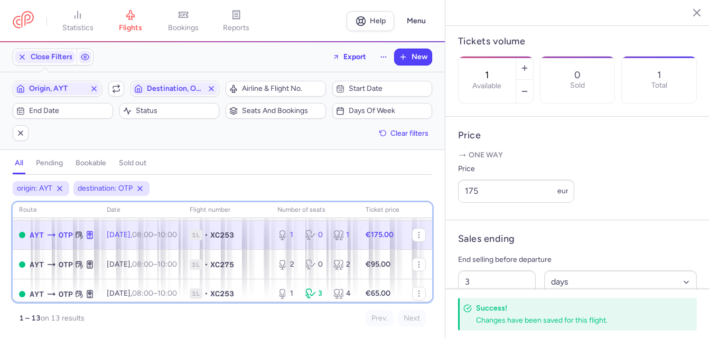
scroll to position [201, 0]
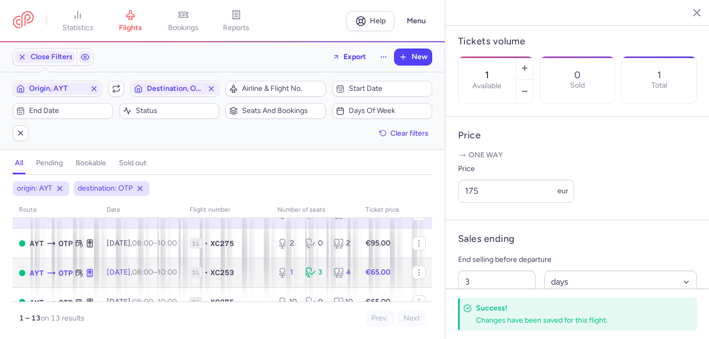
click at [312, 265] on div "1 3 4" at bounding box center [315, 272] width 84 height 19
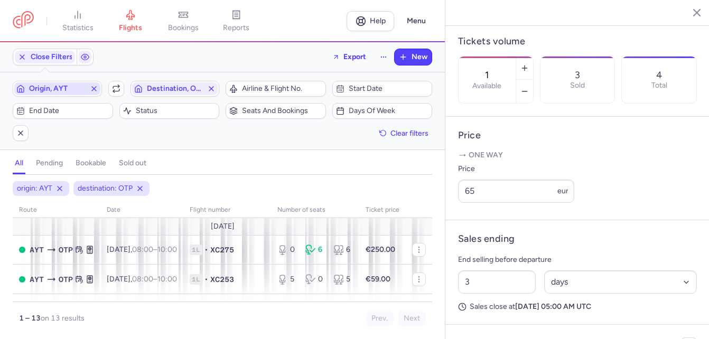
click at [92, 89] on icon "button" at bounding box center [94, 89] width 8 height 8
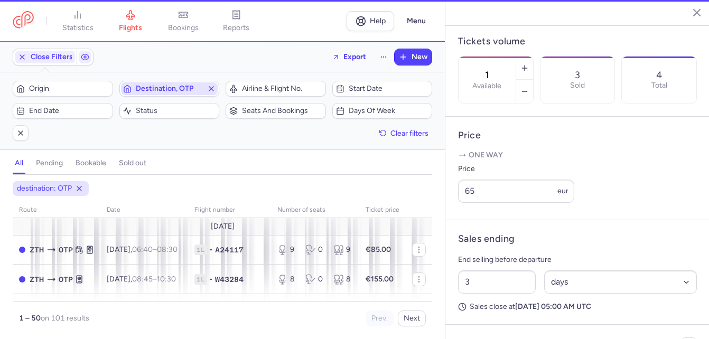
click at [211, 88] on line "button" at bounding box center [211, 89] width 4 height 4
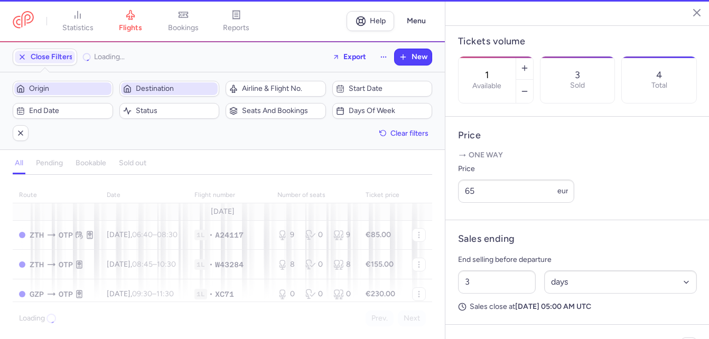
click at [88, 90] on span "Origin" at bounding box center [69, 89] width 80 height 8
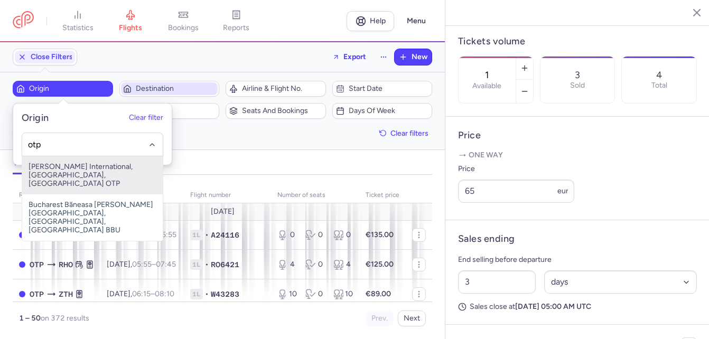
drag, startPoint x: 78, startPoint y: 169, endPoint x: 90, endPoint y: 161, distance: 13.8
click at [78, 169] on span "[PERSON_NAME] International, [GEOGRAPHIC_DATA], [GEOGRAPHIC_DATA] OTP" at bounding box center [92, 175] width 141 height 38
type input "otp"
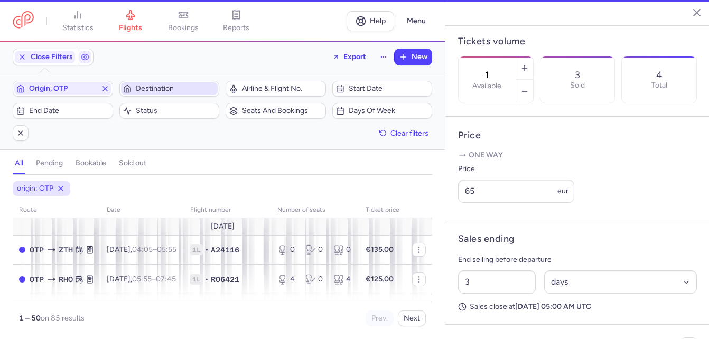
click at [160, 86] on span "Destination" at bounding box center [176, 89] width 80 height 8
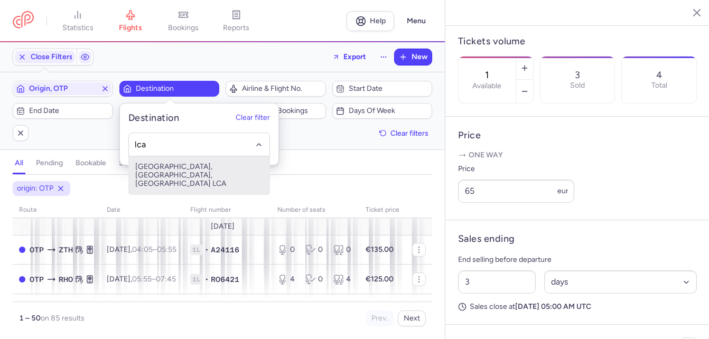
click at [173, 170] on span "[GEOGRAPHIC_DATA], [GEOGRAPHIC_DATA], [GEOGRAPHIC_DATA] LCA" at bounding box center [199, 175] width 141 height 38
type input "lca"
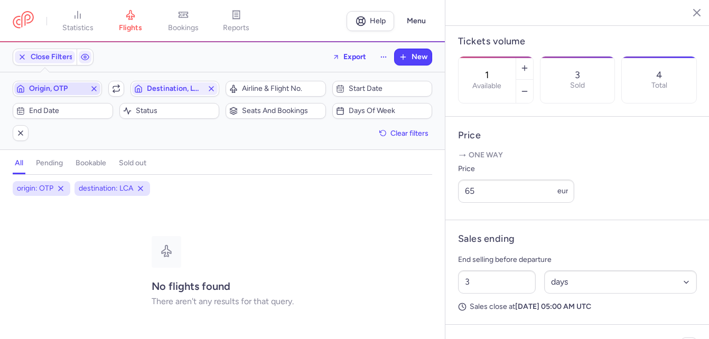
click at [93, 89] on line "button" at bounding box center [94, 89] width 4 height 4
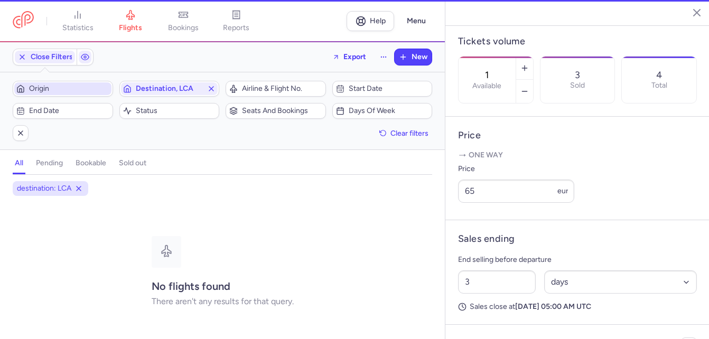
click at [73, 88] on span "Origin" at bounding box center [69, 89] width 80 height 8
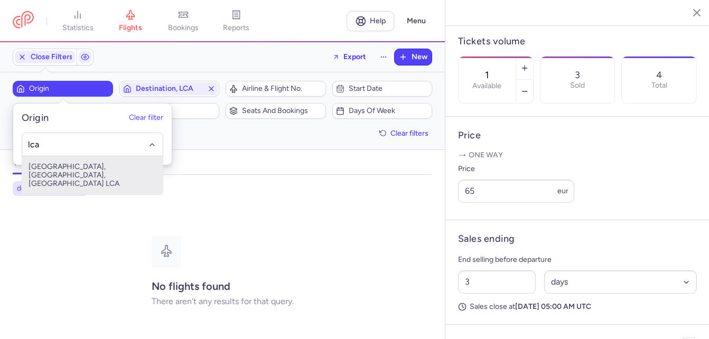
click at [95, 169] on span "[GEOGRAPHIC_DATA], [GEOGRAPHIC_DATA], [GEOGRAPHIC_DATA] LCA" at bounding box center [92, 175] width 141 height 38
type input "lca"
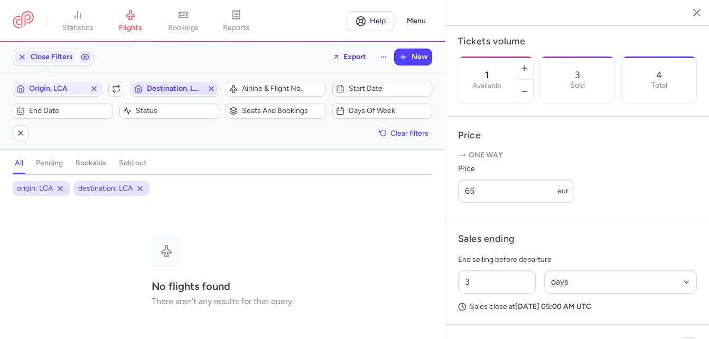
click at [208, 89] on icon "button" at bounding box center [211, 89] width 8 height 8
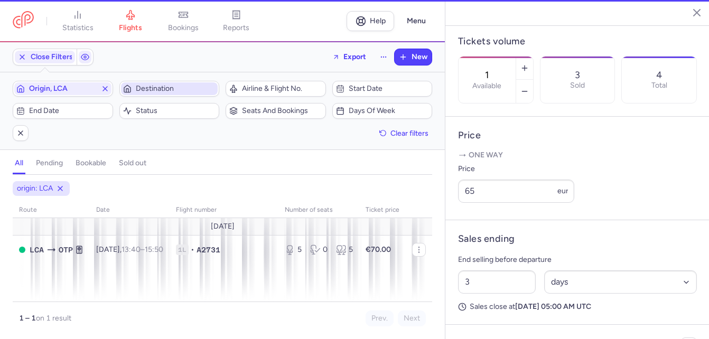
click at [189, 88] on span "Destination" at bounding box center [176, 89] width 80 height 8
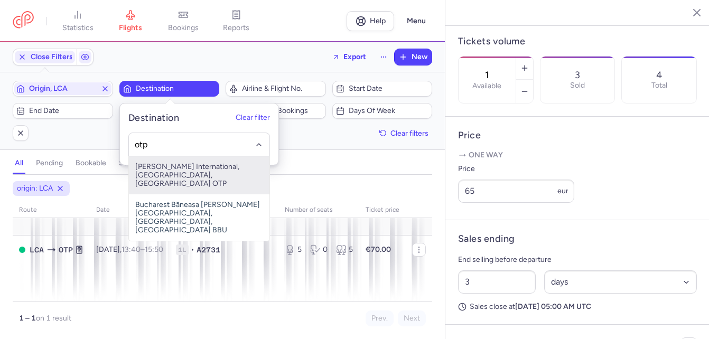
click at [171, 166] on span "[PERSON_NAME] International, [GEOGRAPHIC_DATA], [GEOGRAPHIC_DATA] OTP" at bounding box center [199, 175] width 141 height 38
type input "otp"
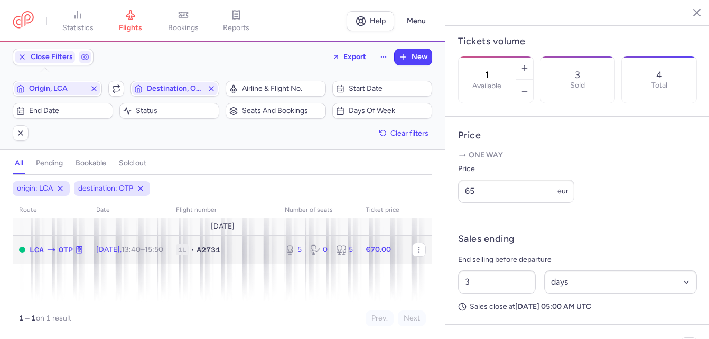
click at [132, 249] on span "[DATE] 13:40 – 15:50 +0" at bounding box center [129, 249] width 67 height 9
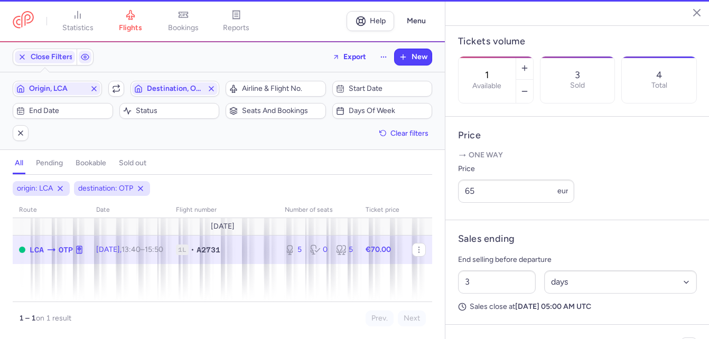
type input "5"
type input "20"
select select "hours"
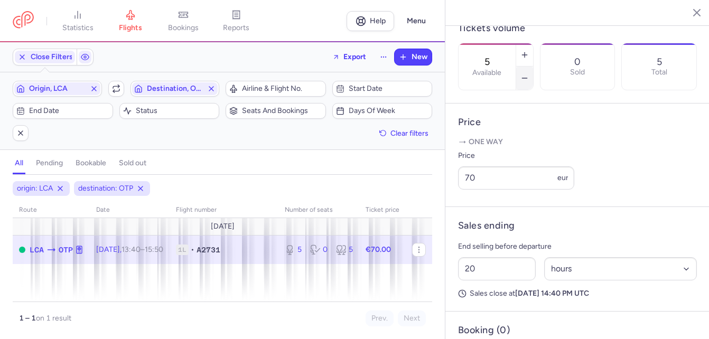
click at [505, 74] on icon "button" at bounding box center [525, 78] width 8 height 8
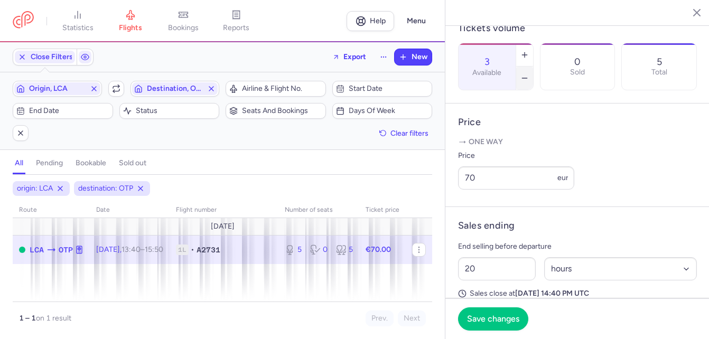
click at [505, 74] on icon "button" at bounding box center [525, 78] width 8 height 8
type input "0"
click at [503, 315] on span "Save changes" at bounding box center [493, 319] width 52 height 10
